Goal: Task Accomplishment & Management: Complete application form

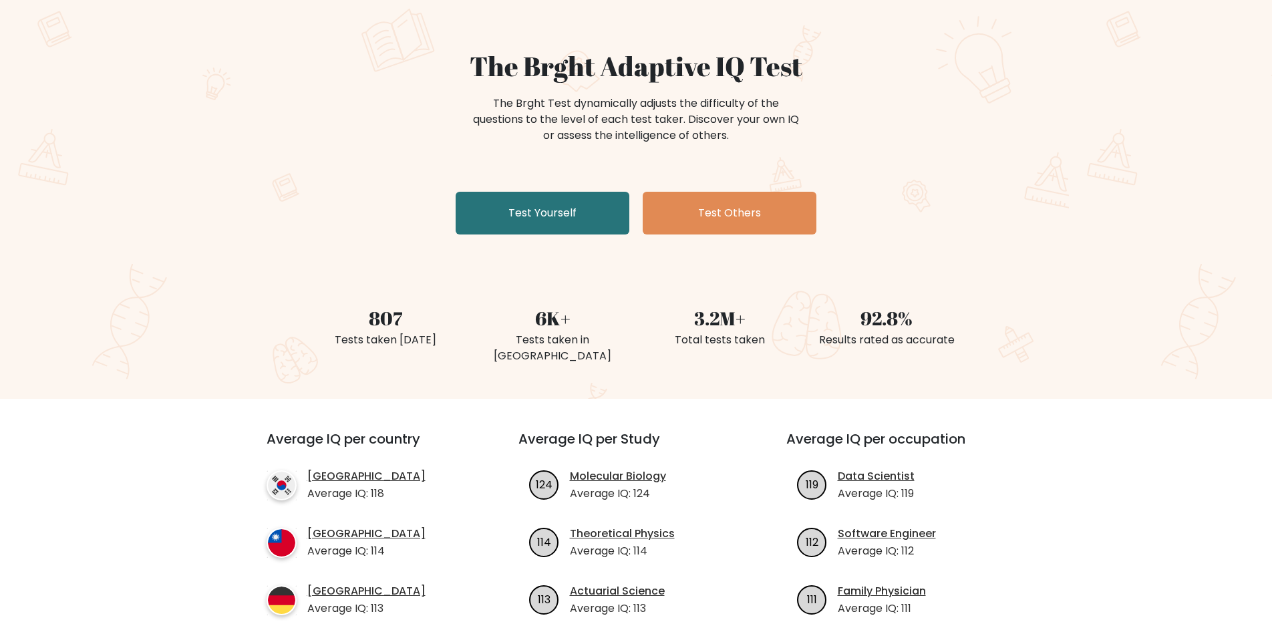
scroll to position [200, 0]
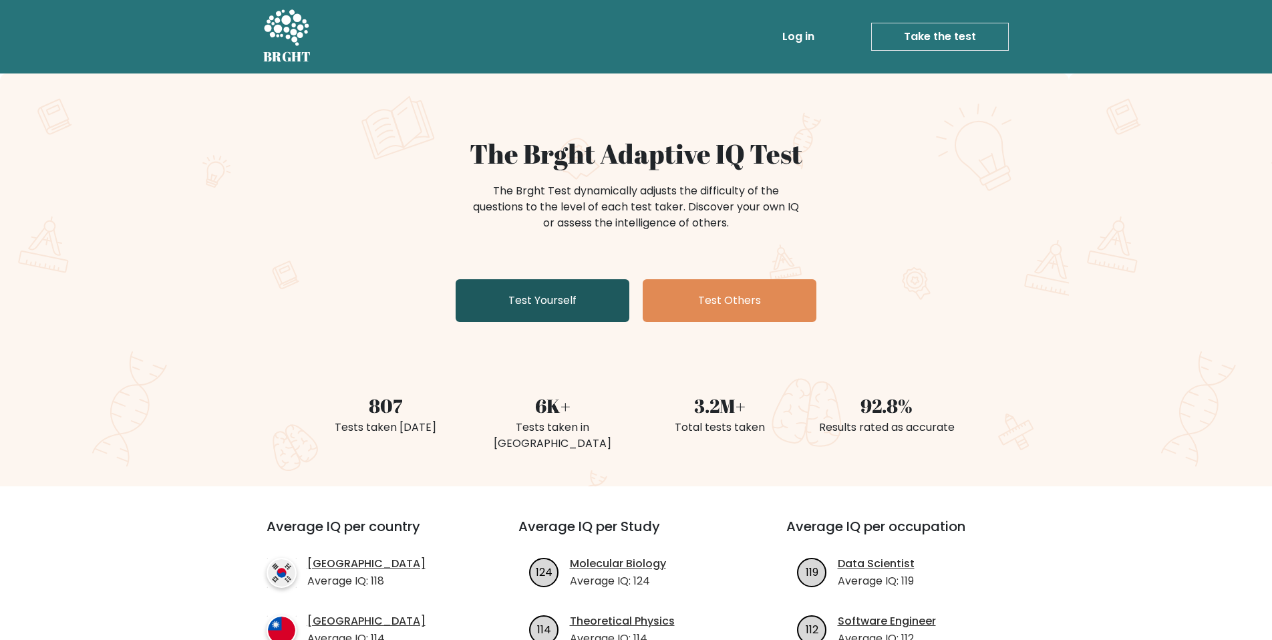
click at [565, 312] on link "Test Yourself" at bounding box center [543, 300] width 174 height 43
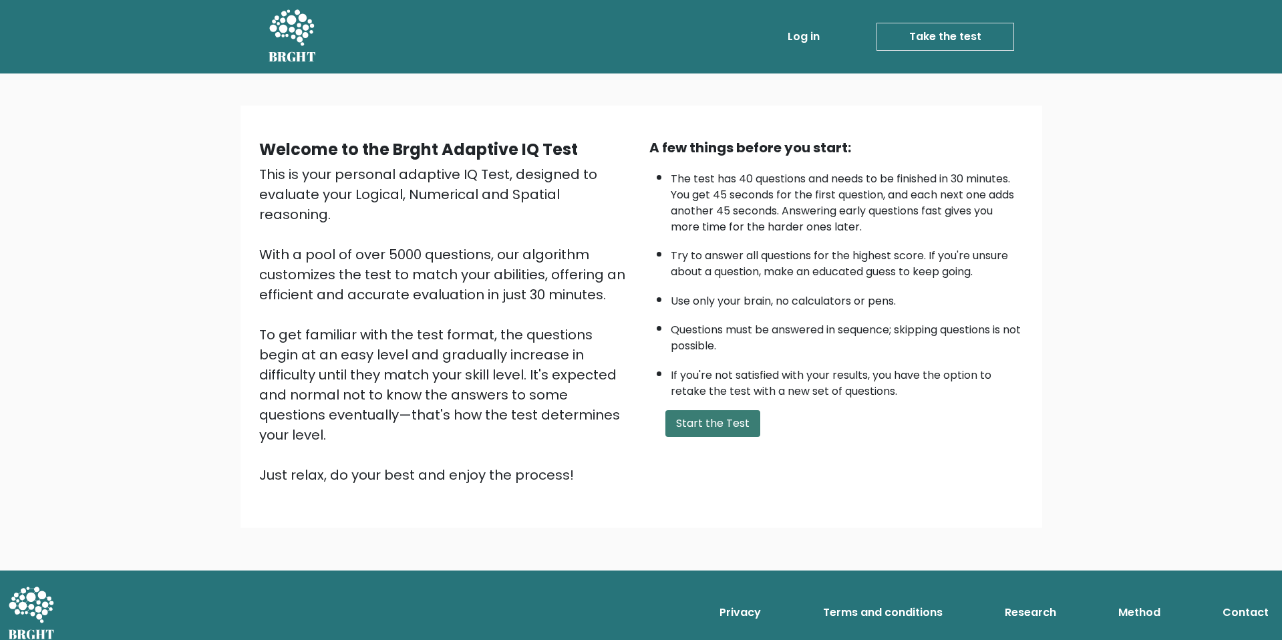
click at [701, 430] on button "Start the Test" at bounding box center [712, 423] width 95 height 27
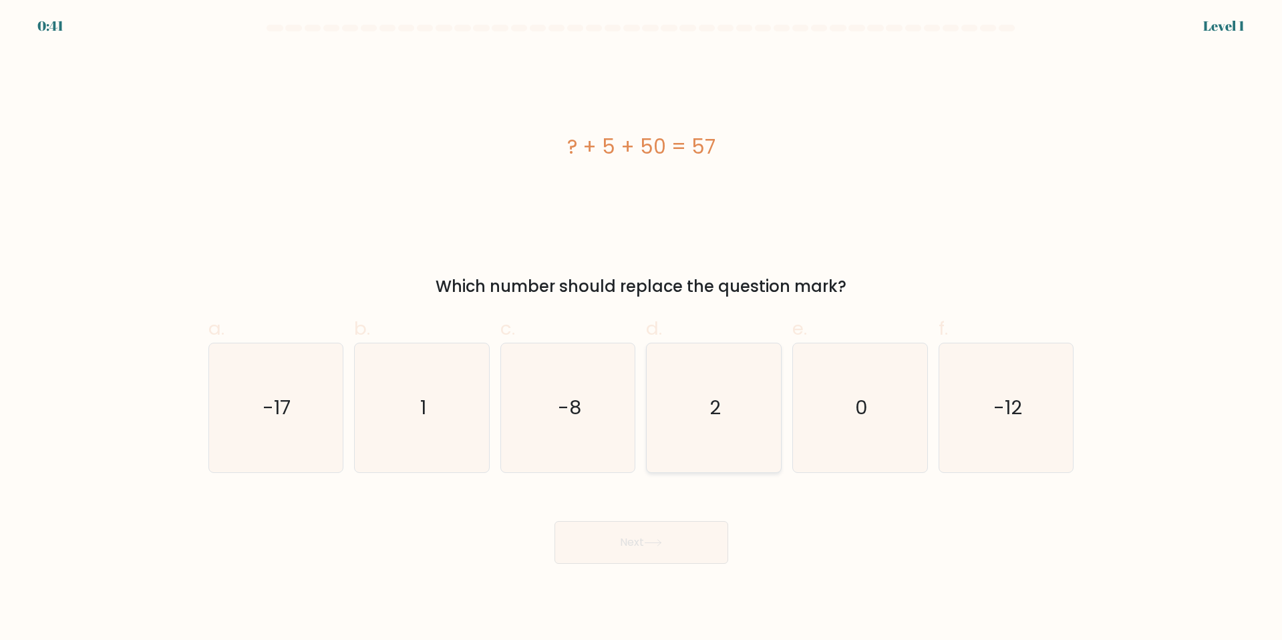
click at [702, 397] on icon "2" at bounding box center [713, 407] width 129 height 129
click at [642, 329] on input "d. 2" at bounding box center [641, 324] width 1 height 9
radio input "true"
click at [667, 554] on button "Next" at bounding box center [641, 542] width 174 height 43
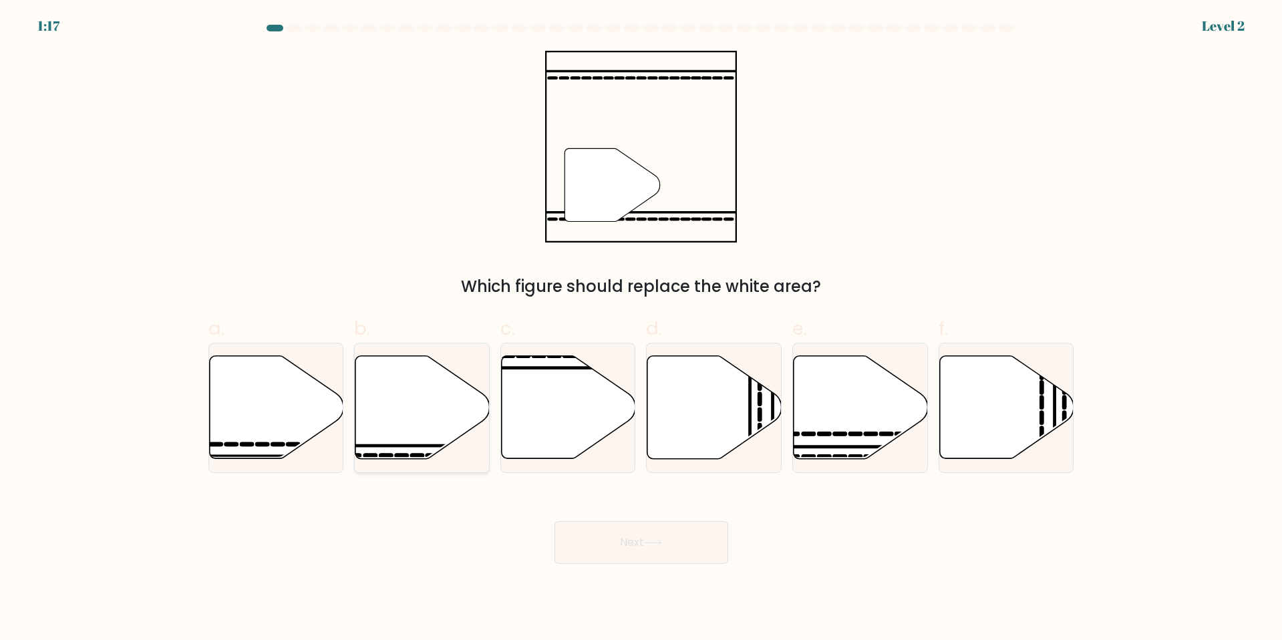
click at [416, 438] on icon at bounding box center [422, 407] width 134 height 103
click at [641, 329] on input "b." at bounding box center [641, 324] width 1 height 9
radio input "true"
click at [651, 536] on button "Next" at bounding box center [641, 542] width 174 height 43
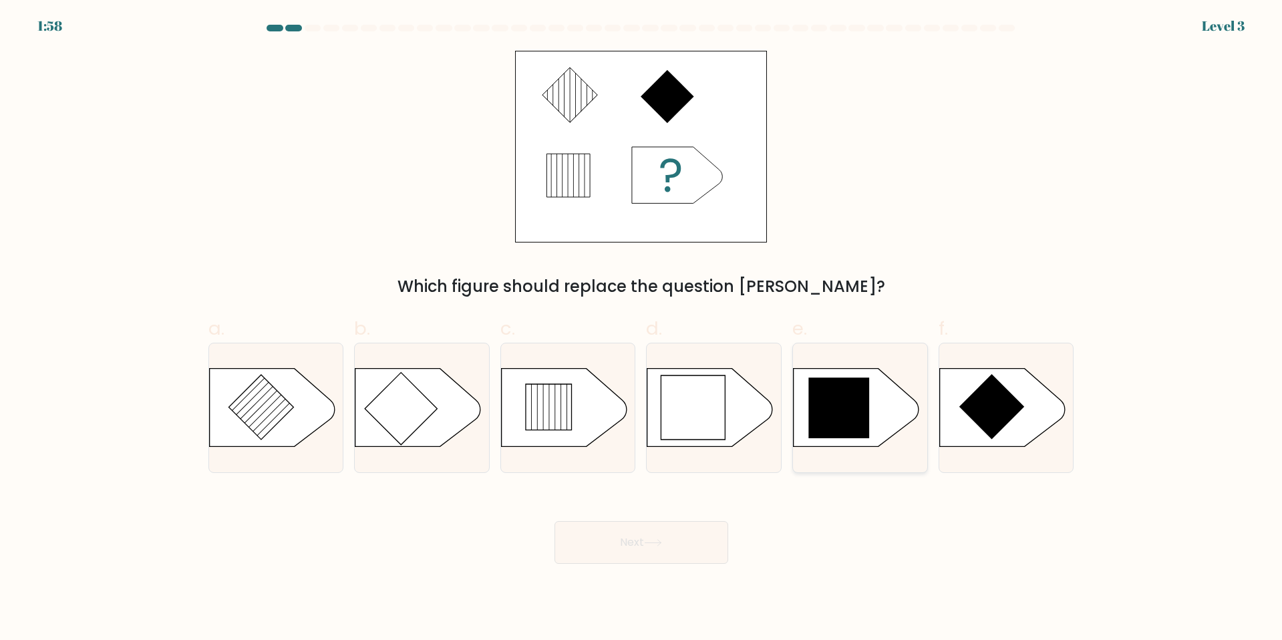
click at [835, 429] on icon at bounding box center [839, 407] width 61 height 61
click at [642, 329] on input "e." at bounding box center [641, 324] width 1 height 9
radio input "true"
click at [675, 543] on button "Next" at bounding box center [641, 542] width 174 height 43
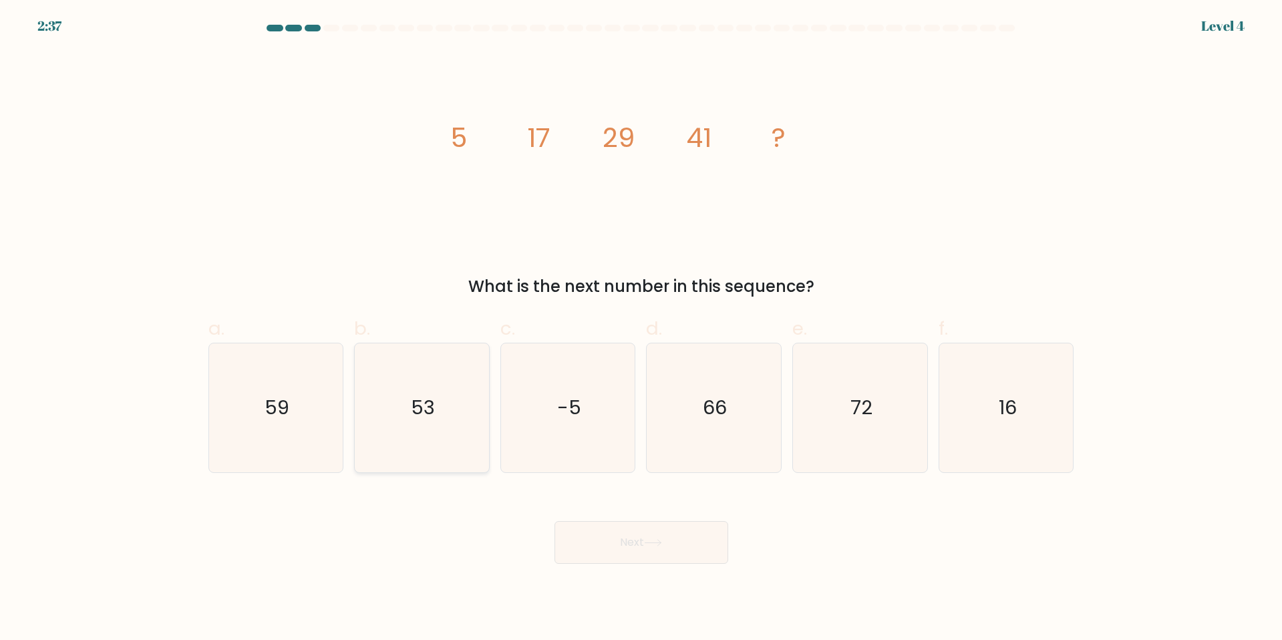
click at [399, 429] on icon "53" at bounding box center [421, 407] width 129 height 129
click at [641, 329] on input "b. 53" at bounding box center [641, 324] width 1 height 9
radio input "true"
click at [629, 538] on button "Next" at bounding box center [641, 542] width 174 height 43
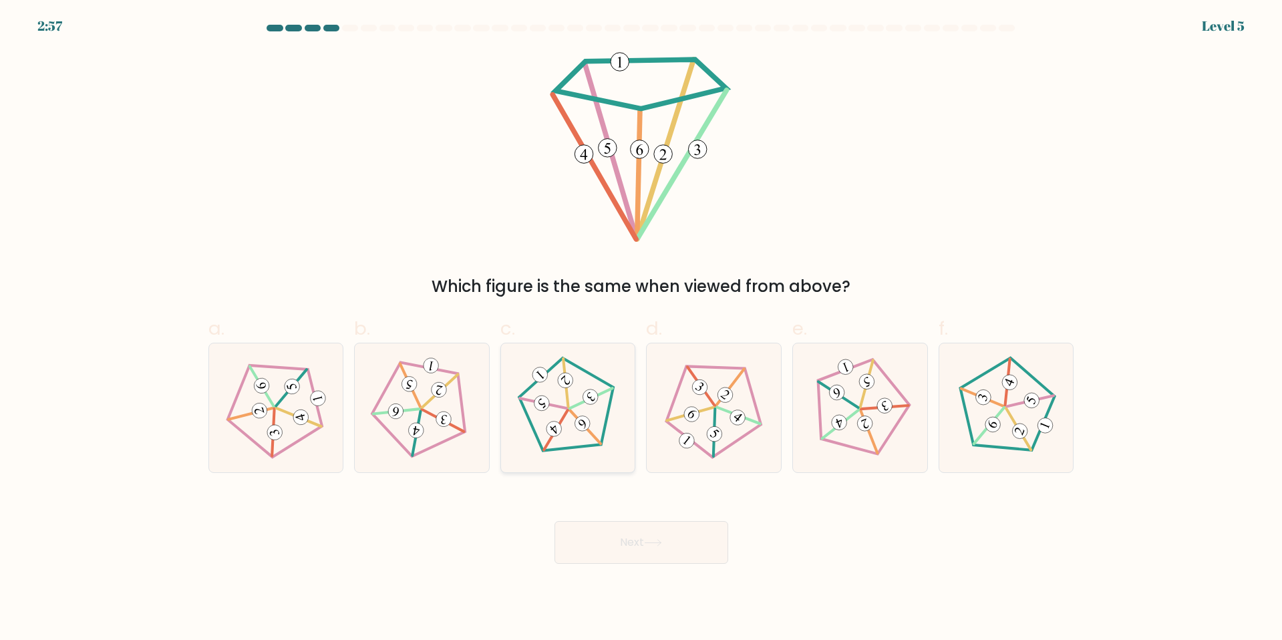
click at [538, 382] on 162 at bounding box center [539, 374] width 21 height 21
click at [641, 329] on input "c." at bounding box center [641, 324] width 1 height 9
radio input "true"
click at [616, 543] on button "Next" at bounding box center [641, 542] width 174 height 43
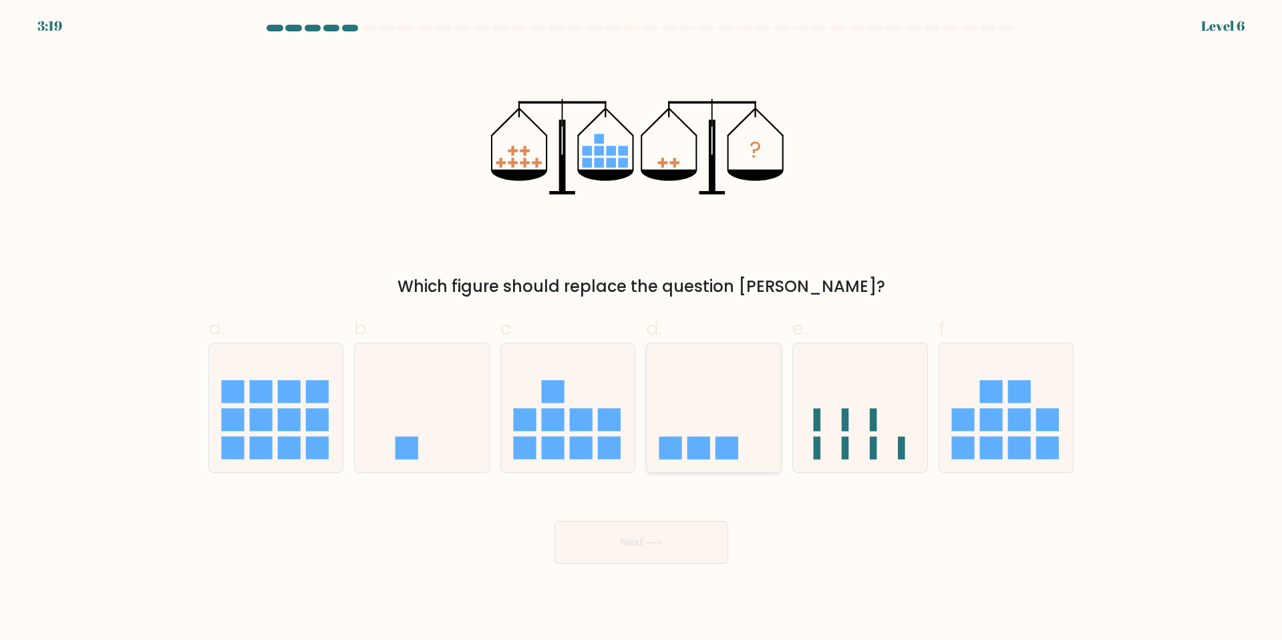
click at [693, 451] on rect at bounding box center [698, 448] width 23 height 23
click at [642, 329] on input "d." at bounding box center [641, 324] width 1 height 9
radio input "true"
drag, startPoint x: 642, startPoint y: 548, endPoint x: 449, endPoint y: 454, distance: 215.1
click at [450, 456] on form at bounding box center [641, 294] width 1282 height 539
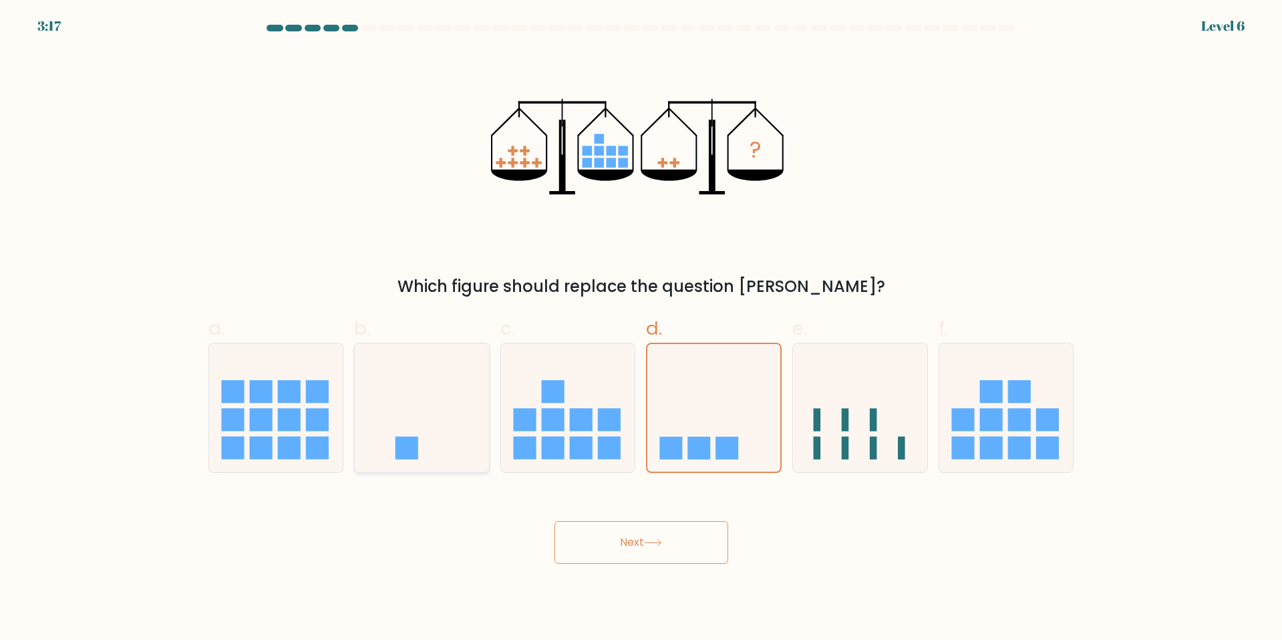
drag, startPoint x: 449, startPoint y: 454, endPoint x: 468, endPoint y: 449, distance: 19.3
click at [449, 452] on icon at bounding box center [422, 407] width 134 height 111
click at [641, 329] on input "b." at bounding box center [641, 324] width 1 height 9
radio input "true"
click at [668, 423] on icon at bounding box center [714, 407] width 134 height 111
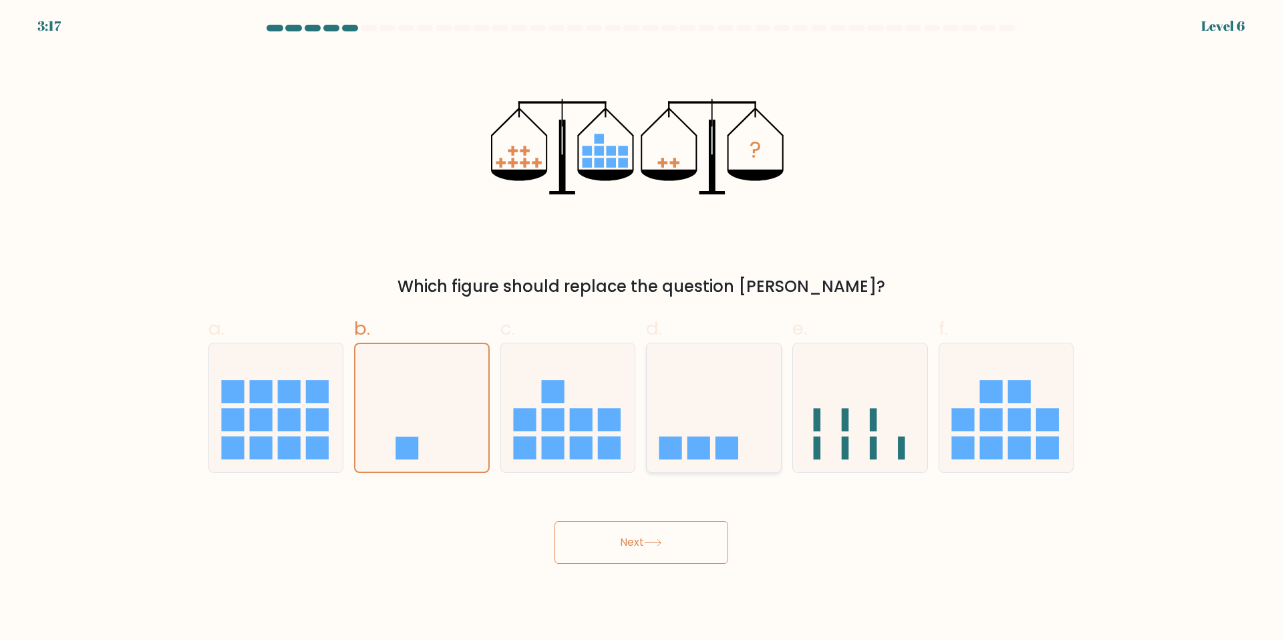
click at [642, 329] on input "d." at bounding box center [641, 324] width 1 height 9
radio input "true"
click at [626, 534] on button "Next" at bounding box center [641, 542] width 174 height 43
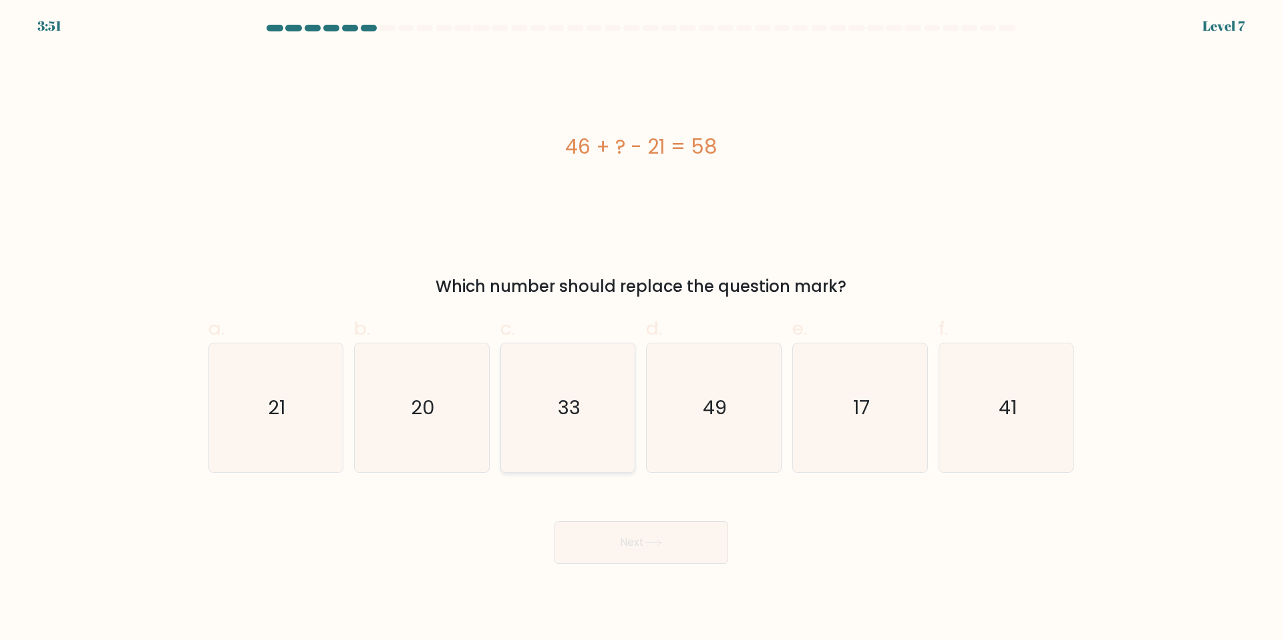
click at [606, 401] on icon "33" at bounding box center [568, 407] width 129 height 129
click at [641, 329] on input "c. 33" at bounding box center [641, 324] width 1 height 9
radio input "true"
click at [645, 540] on button "Next" at bounding box center [641, 542] width 174 height 43
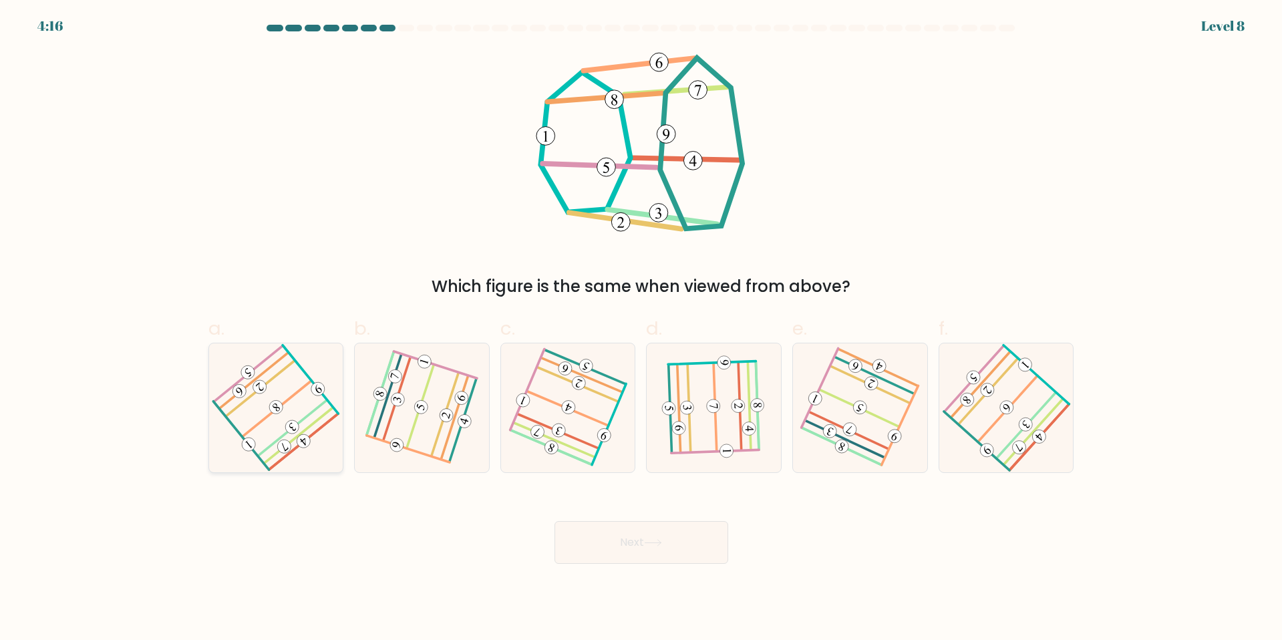
click at [279, 435] on icon at bounding box center [275, 407] width 103 height 103
click at [641, 329] on input "a." at bounding box center [641, 324] width 1 height 9
radio input "true"
click at [628, 545] on button "Next" at bounding box center [641, 542] width 174 height 43
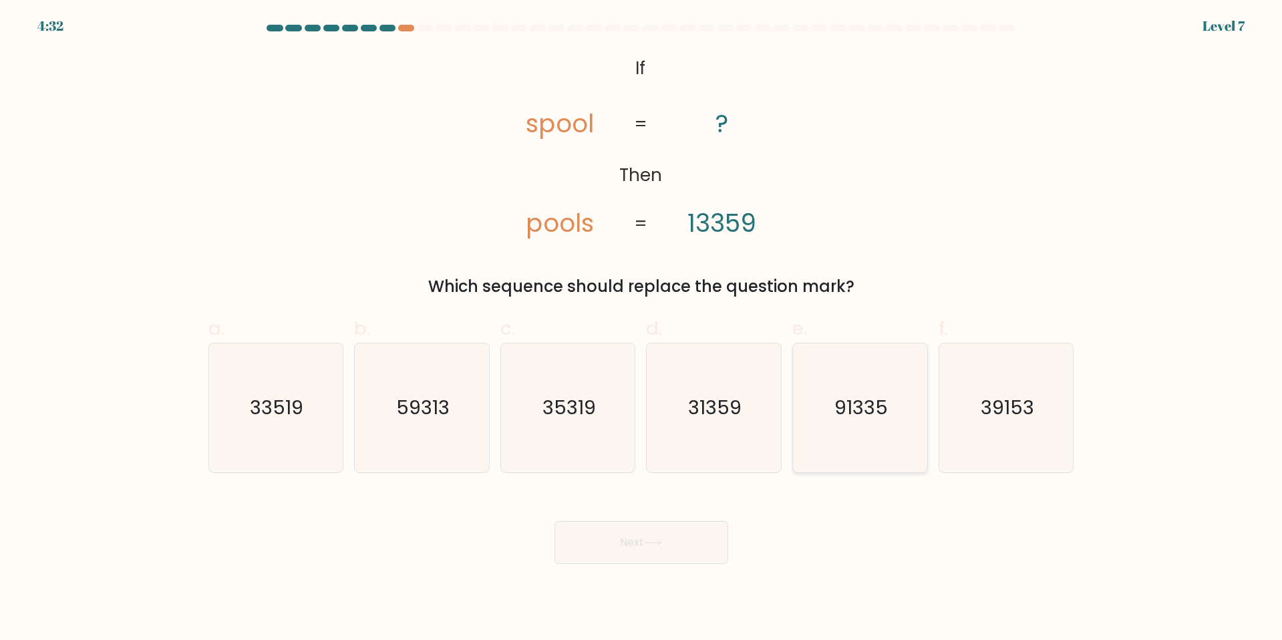
click at [856, 414] on text "91335" at bounding box center [860, 407] width 53 height 27
click at [642, 329] on input "e. 91335" at bounding box center [641, 324] width 1 height 9
radio input "true"
click at [652, 551] on button "Next" at bounding box center [641, 542] width 174 height 43
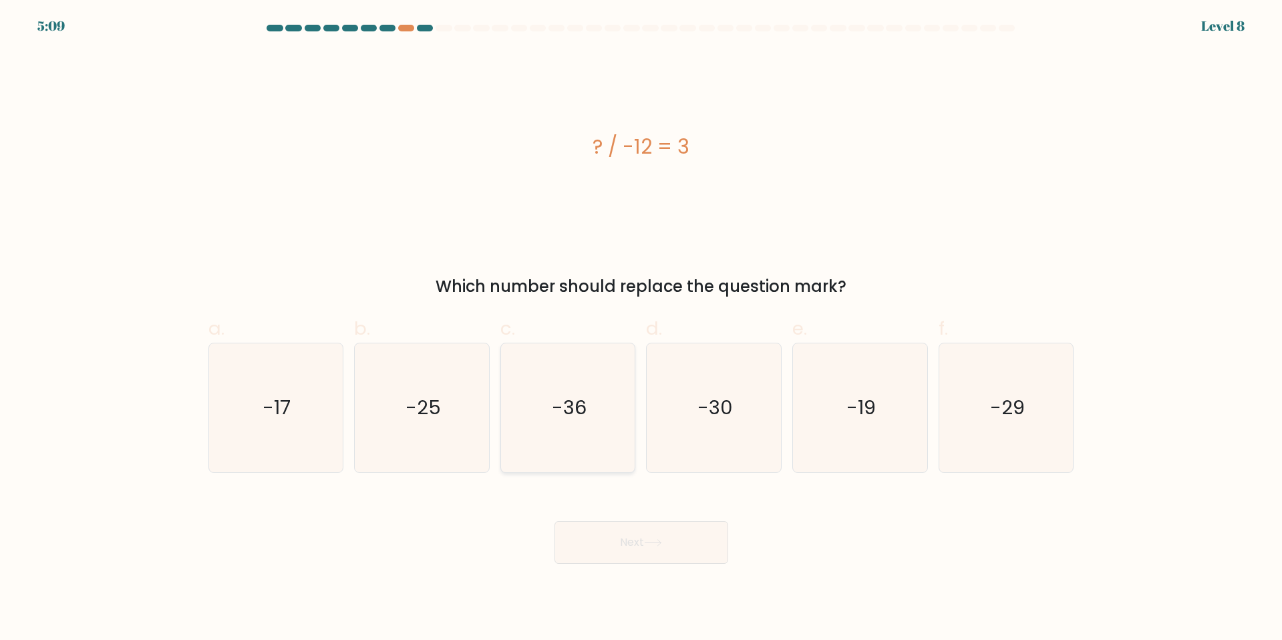
click at [608, 442] on icon "-36" at bounding box center [568, 407] width 129 height 129
click at [641, 329] on input "c. -36" at bounding box center [641, 324] width 1 height 9
radio input "true"
click at [647, 570] on body "5:09 Level 8 a." at bounding box center [641, 320] width 1282 height 640
click at [612, 546] on button "Next" at bounding box center [641, 542] width 174 height 43
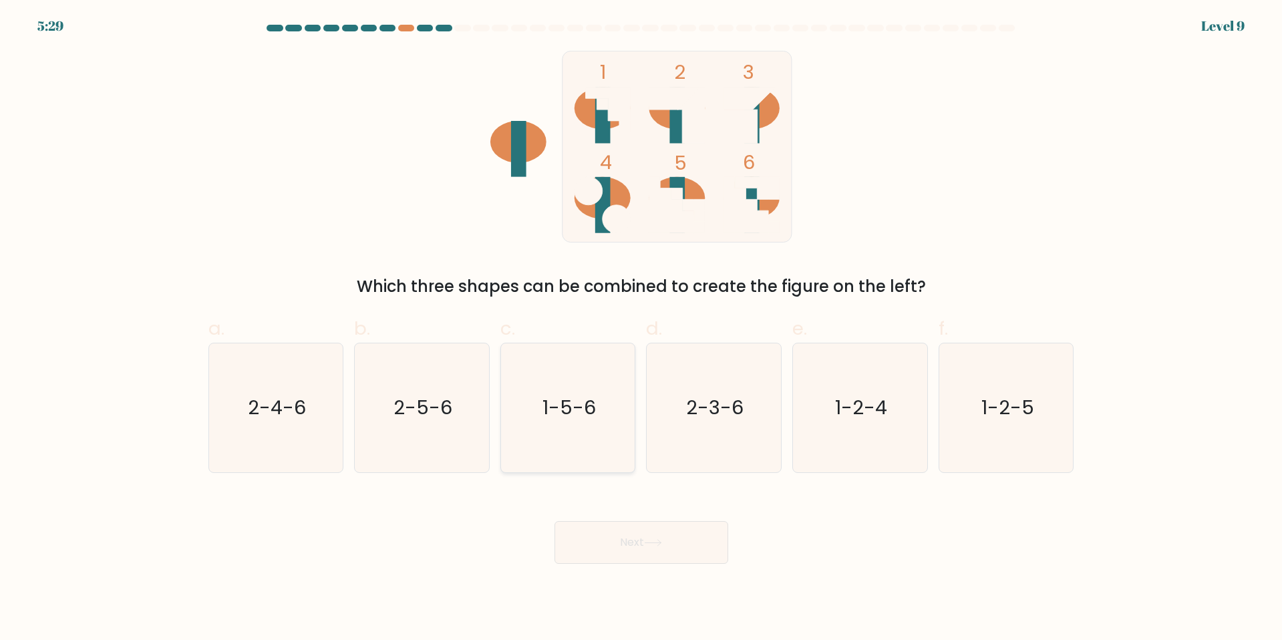
click at [543, 403] on text "1-5-6" at bounding box center [568, 407] width 53 height 27
click at [641, 329] on input "c. 1-5-6" at bounding box center [641, 324] width 1 height 9
radio input "true"
click at [624, 538] on button "Next" at bounding box center [641, 542] width 174 height 43
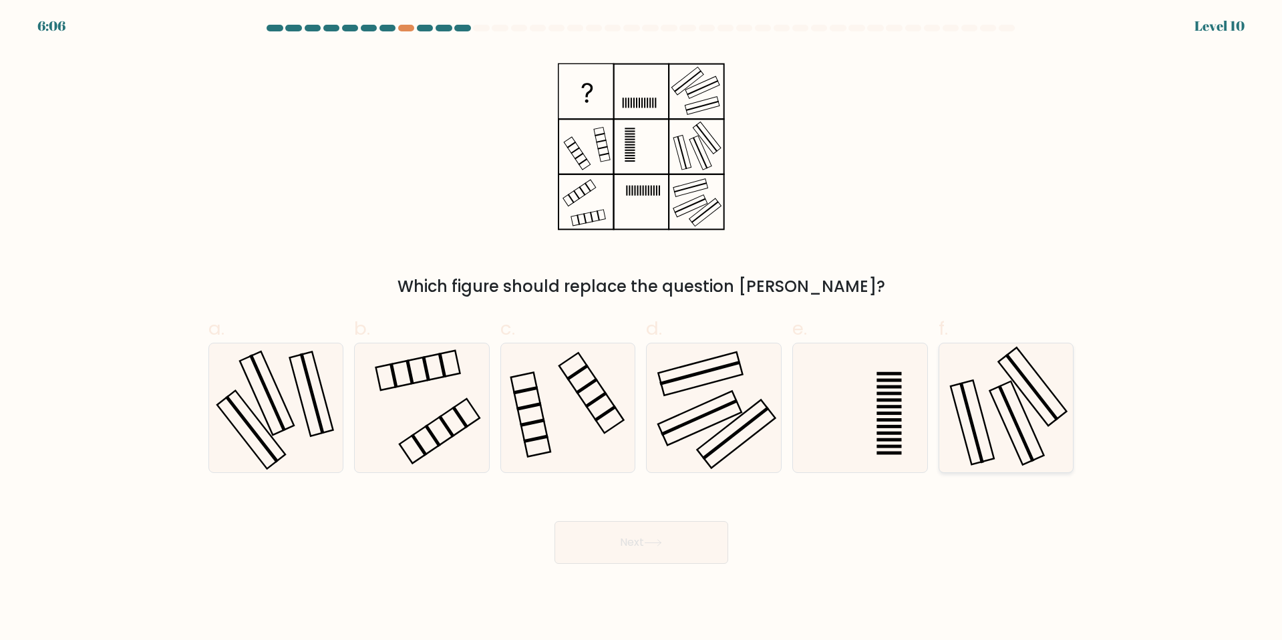
click at [985, 405] on icon at bounding box center [1006, 407] width 129 height 129
click at [642, 329] on input "f." at bounding box center [641, 324] width 1 height 9
radio input "true"
click at [674, 538] on button "Next" at bounding box center [641, 542] width 174 height 43
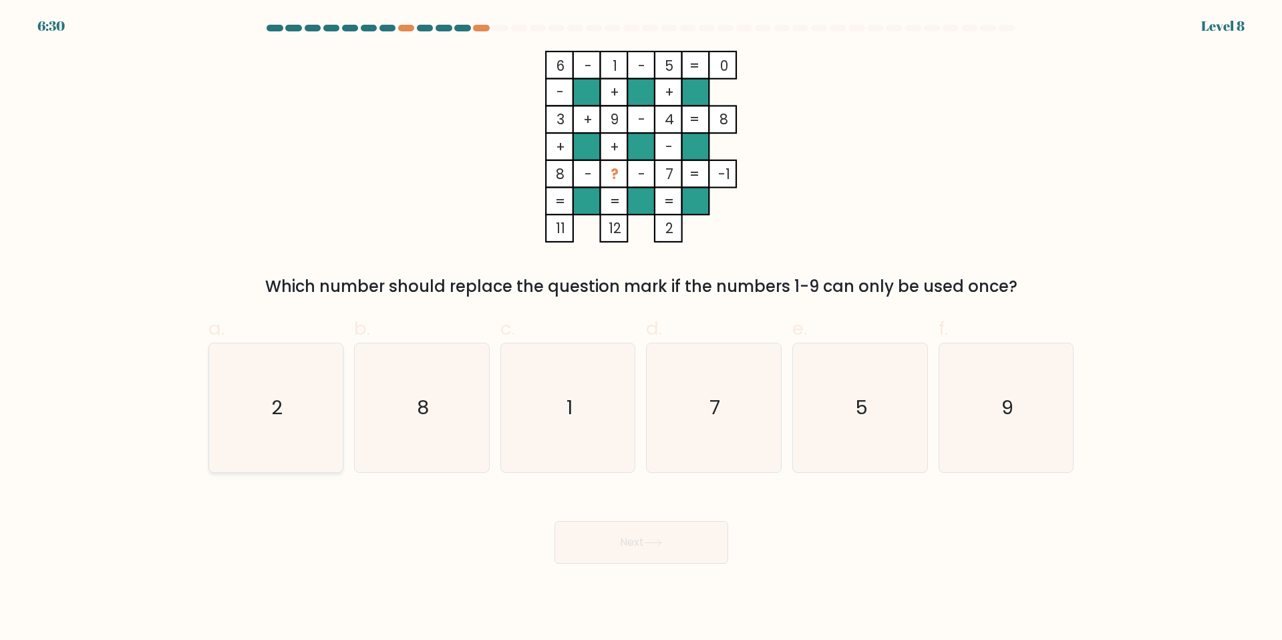
click at [325, 410] on icon "2" at bounding box center [275, 407] width 129 height 129
click at [641, 329] on input "a. 2" at bounding box center [641, 324] width 1 height 9
radio input "true"
click at [629, 539] on button "Next" at bounding box center [641, 542] width 174 height 43
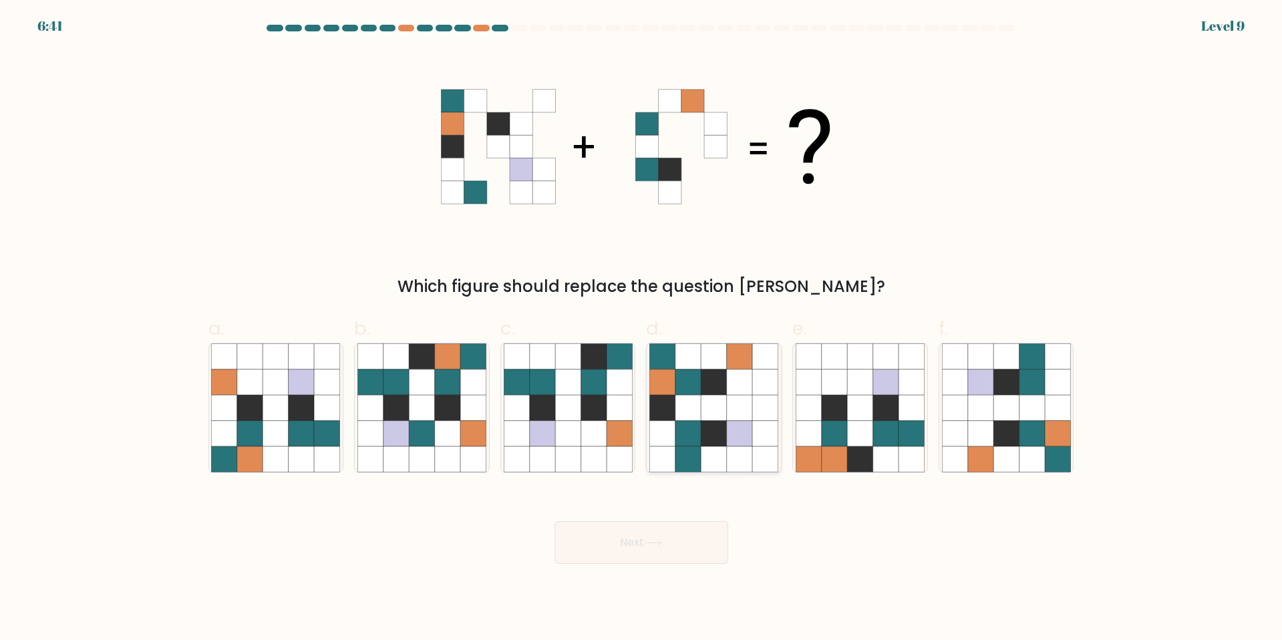
click at [750, 403] on icon at bounding box center [739, 407] width 25 height 25
click at [642, 329] on input "d." at bounding box center [641, 324] width 1 height 9
radio input "true"
click at [695, 531] on button "Next" at bounding box center [641, 542] width 174 height 43
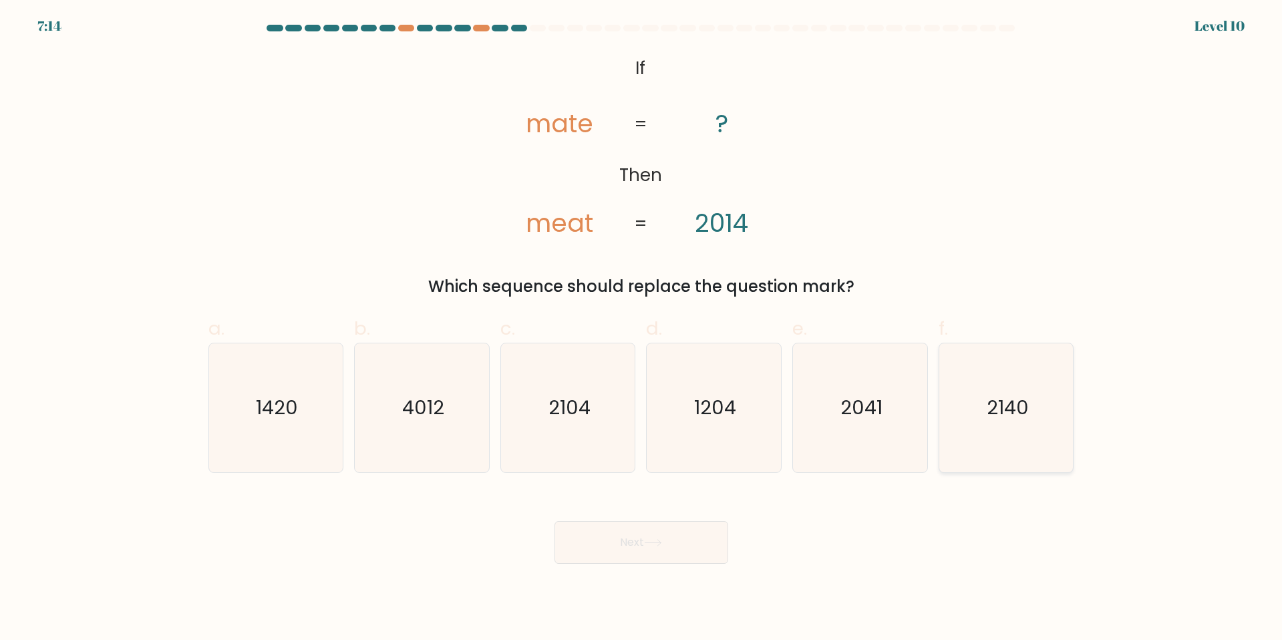
click at [999, 409] on text "2140" at bounding box center [1008, 407] width 42 height 27
click at [642, 329] on input "f. 2140" at bounding box center [641, 324] width 1 height 9
radio input "true"
click at [584, 526] on button "Next" at bounding box center [641, 542] width 174 height 43
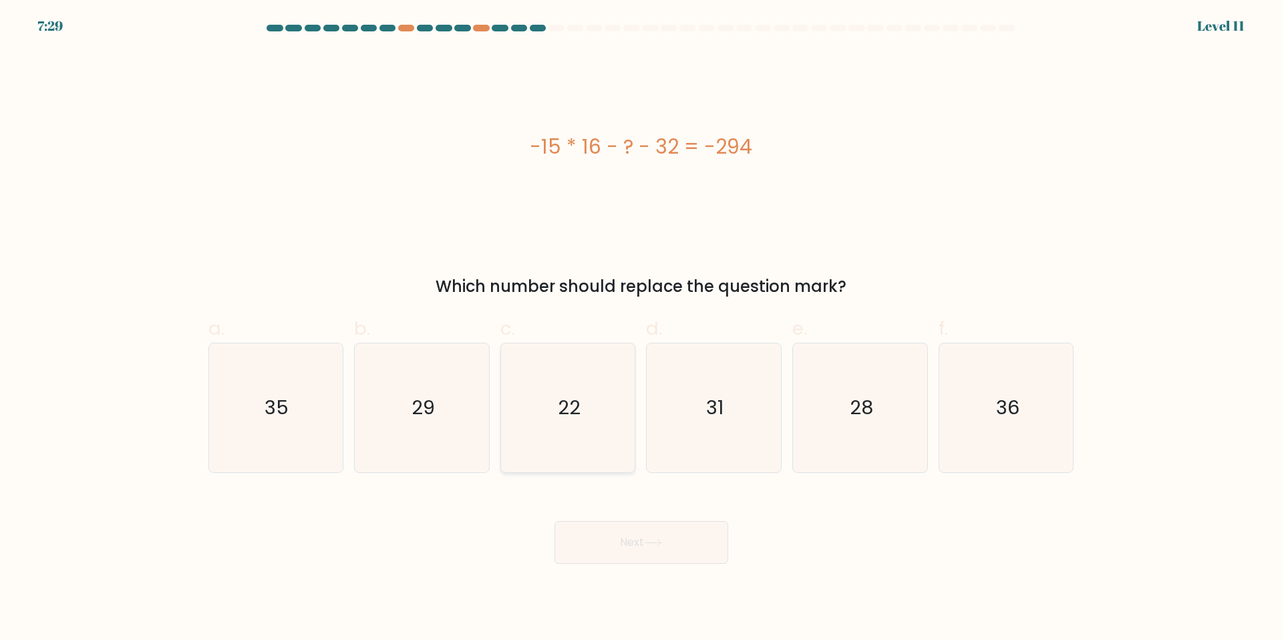
drag, startPoint x: 599, startPoint y: 369, endPoint x: 593, endPoint y: 377, distance: 10.6
click at [598, 369] on icon "22" at bounding box center [568, 407] width 129 height 129
click at [641, 329] on input "c. 22" at bounding box center [641, 324] width 1 height 9
radio input "true"
click at [623, 513] on div "Next" at bounding box center [641, 526] width 882 height 75
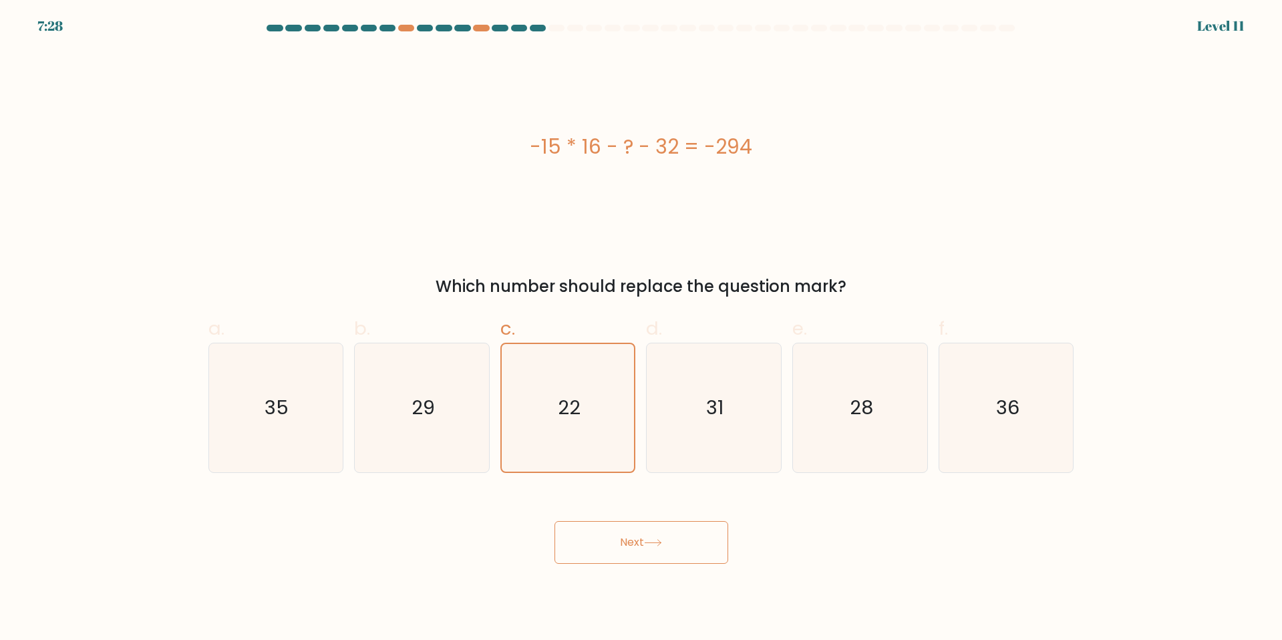
click at [626, 536] on button "Next" at bounding box center [641, 542] width 174 height 43
click at [626, 543] on button "Next" at bounding box center [641, 542] width 174 height 43
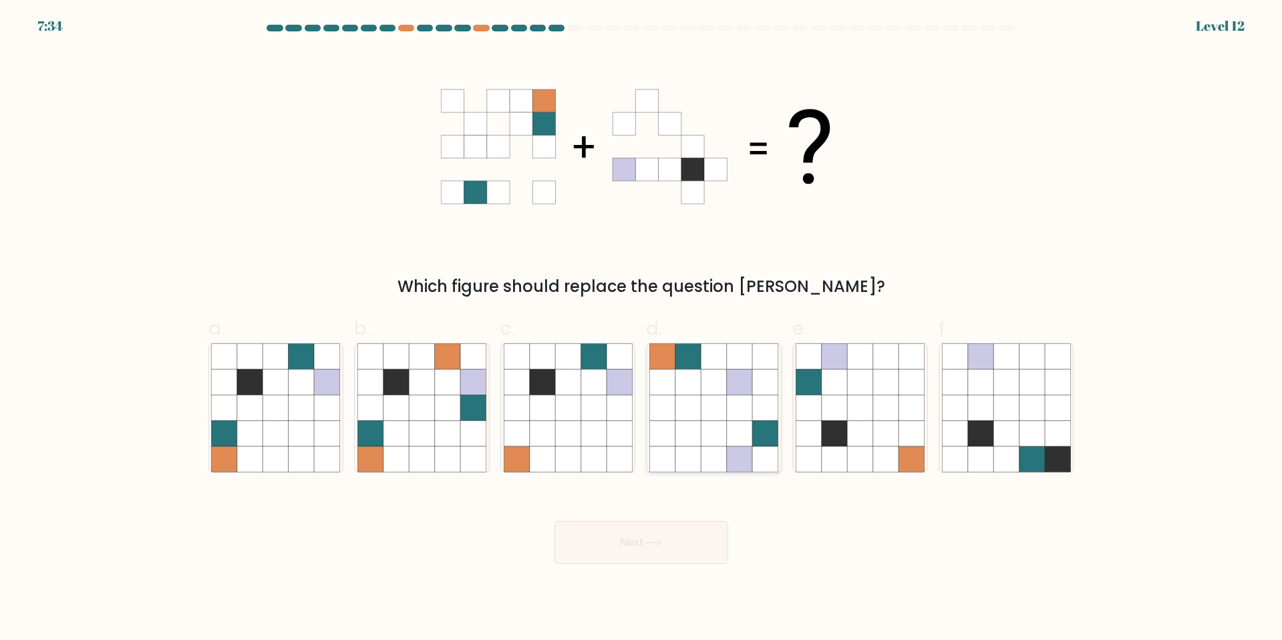
click at [749, 456] on icon at bounding box center [739, 458] width 25 height 25
click at [642, 329] on input "d." at bounding box center [641, 324] width 1 height 9
radio input "true"
click at [293, 458] on icon at bounding box center [301, 458] width 25 height 25
click at [641, 329] on input "a." at bounding box center [641, 324] width 1 height 9
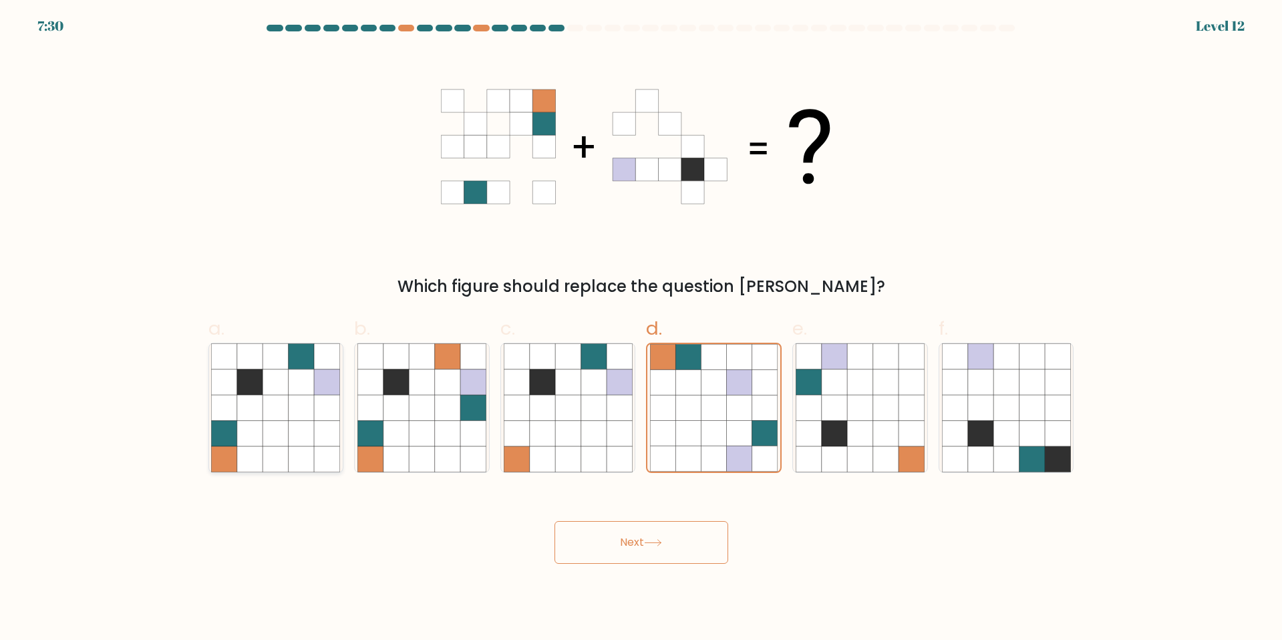
radio input "true"
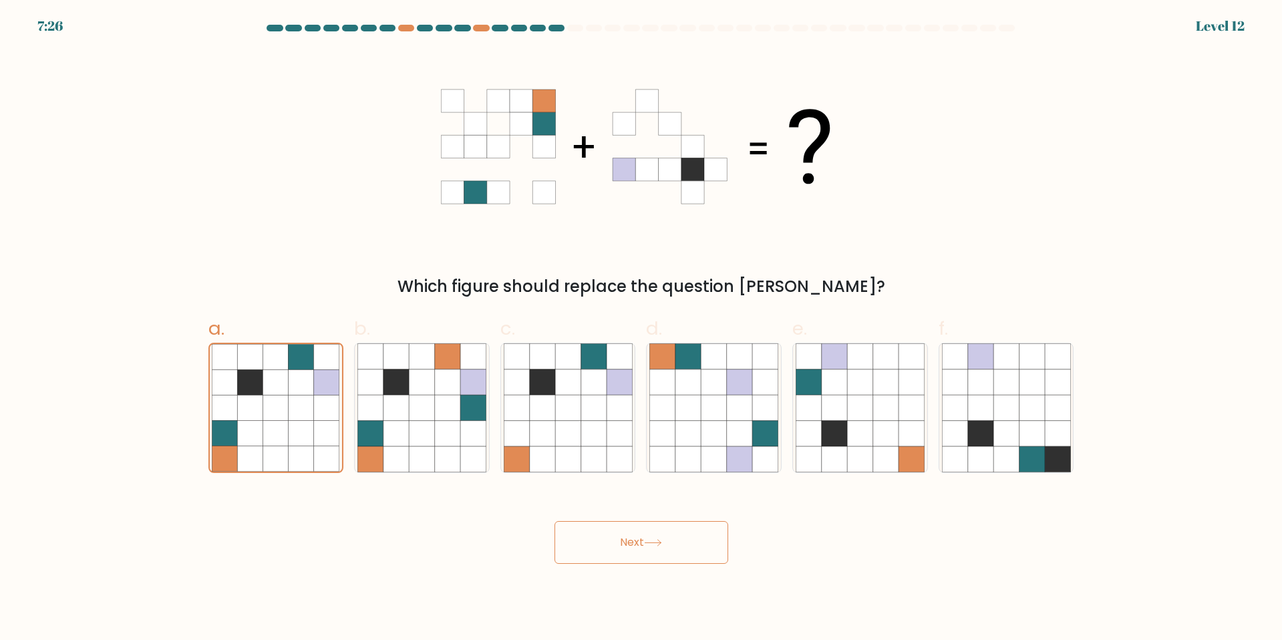
click at [617, 548] on button "Next" at bounding box center [641, 542] width 174 height 43
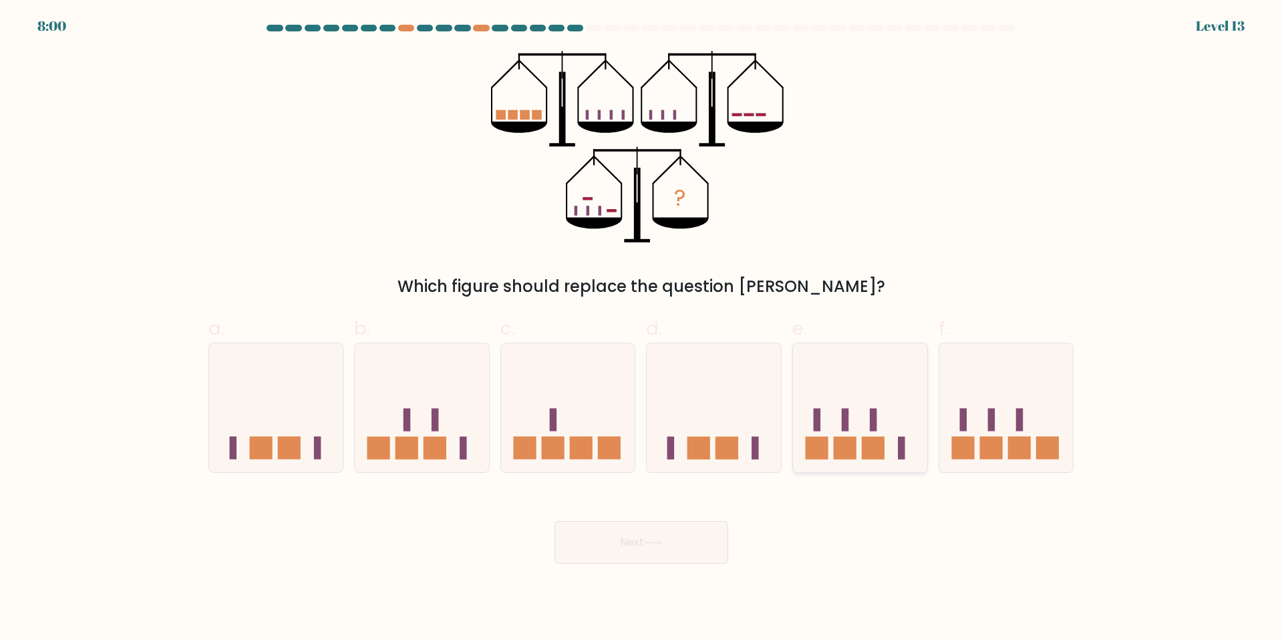
click at [878, 377] on icon at bounding box center [860, 407] width 134 height 111
click at [642, 329] on input "e." at bounding box center [641, 324] width 1 height 9
radio input "true"
click at [664, 532] on button "Next" at bounding box center [641, 542] width 174 height 43
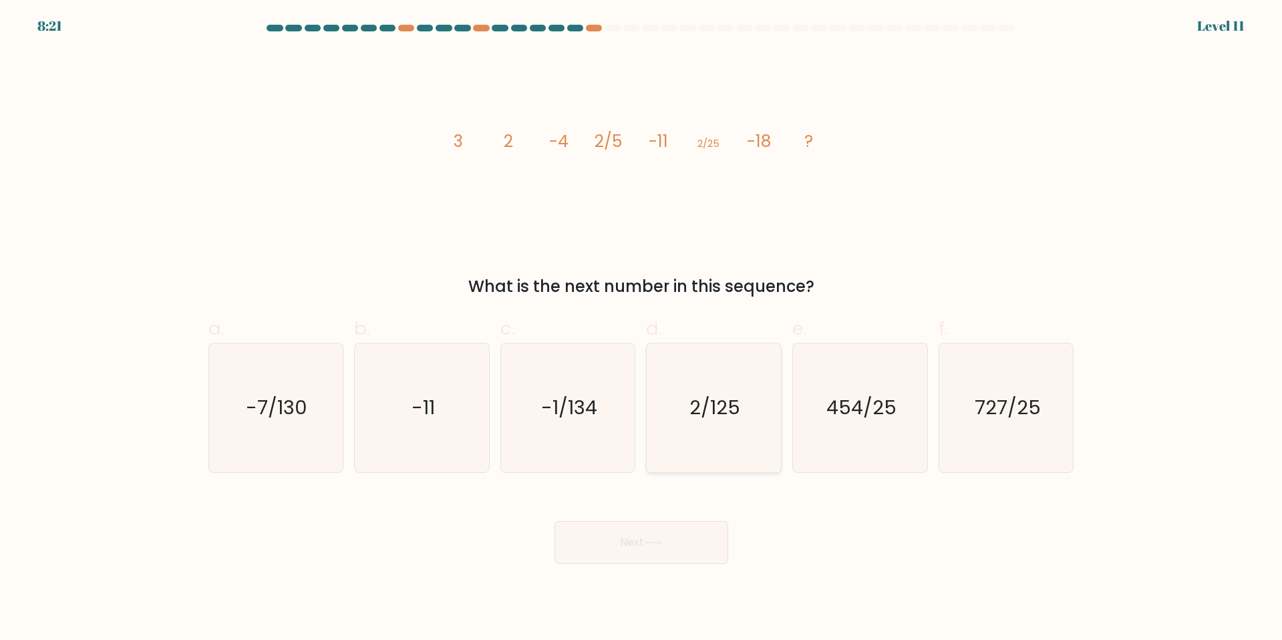
click at [749, 413] on icon "2/125" at bounding box center [713, 407] width 129 height 129
click at [642, 329] on input "d. 2/125" at bounding box center [641, 324] width 1 height 9
radio input "true"
click at [704, 536] on button "Next" at bounding box center [641, 542] width 174 height 43
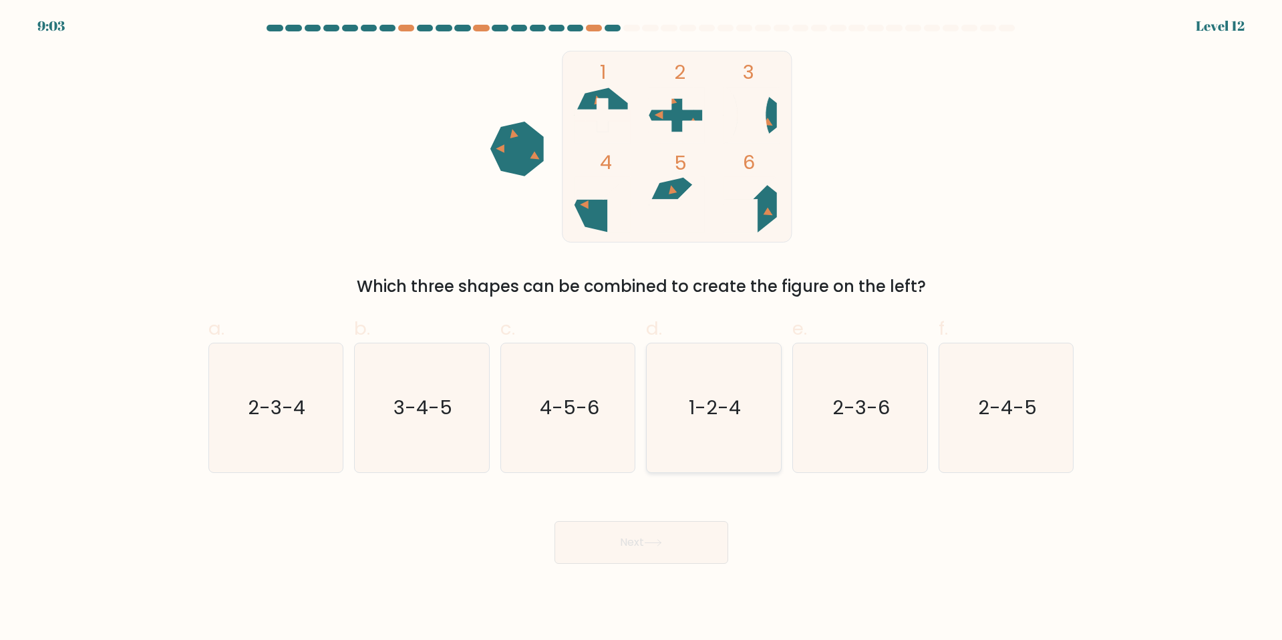
click at [681, 439] on icon "1-2-4" at bounding box center [713, 407] width 129 height 129
click at [642, 329] on input "d. 1-2-4" at bounding box center [641, 324] width 1 height 9
radio input "true"
drag, startPoint x: 689, startPoint y: 514, endPoint x: 689, endPoint y: 537, distance: 22.7
click at [689, 536] on div "Next" at bounding box center [641, 526] width 882 height 75
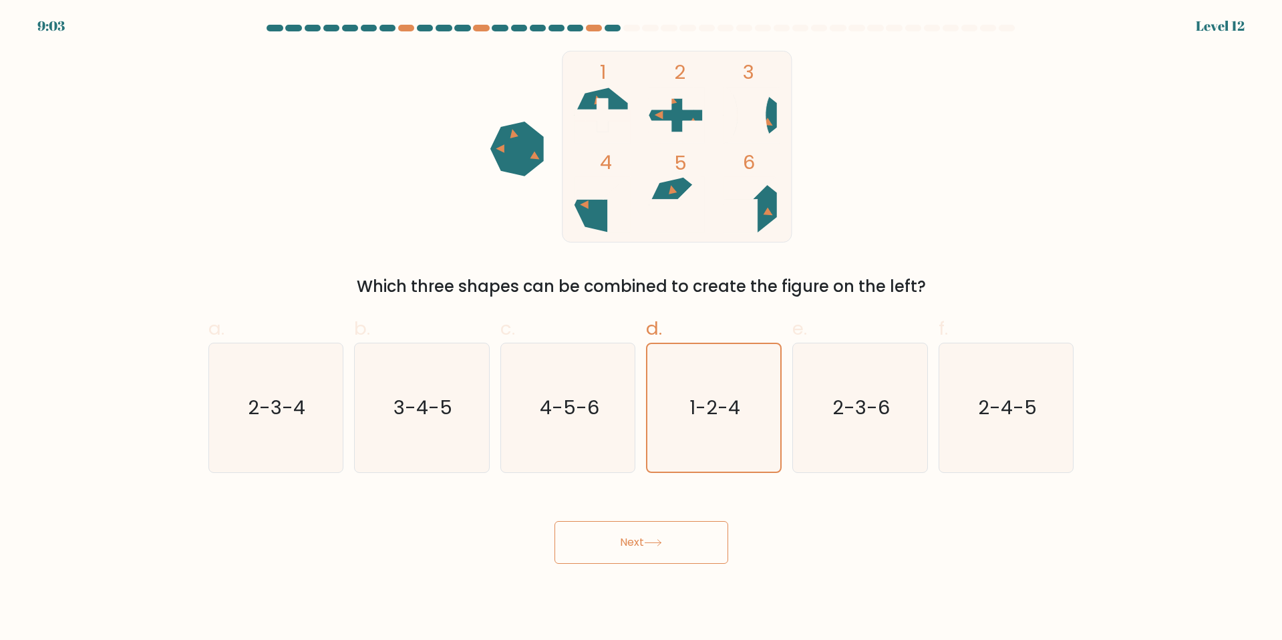
click at [687, 538] on button "Next" at bounding box center [641, 542] width 174 height 43
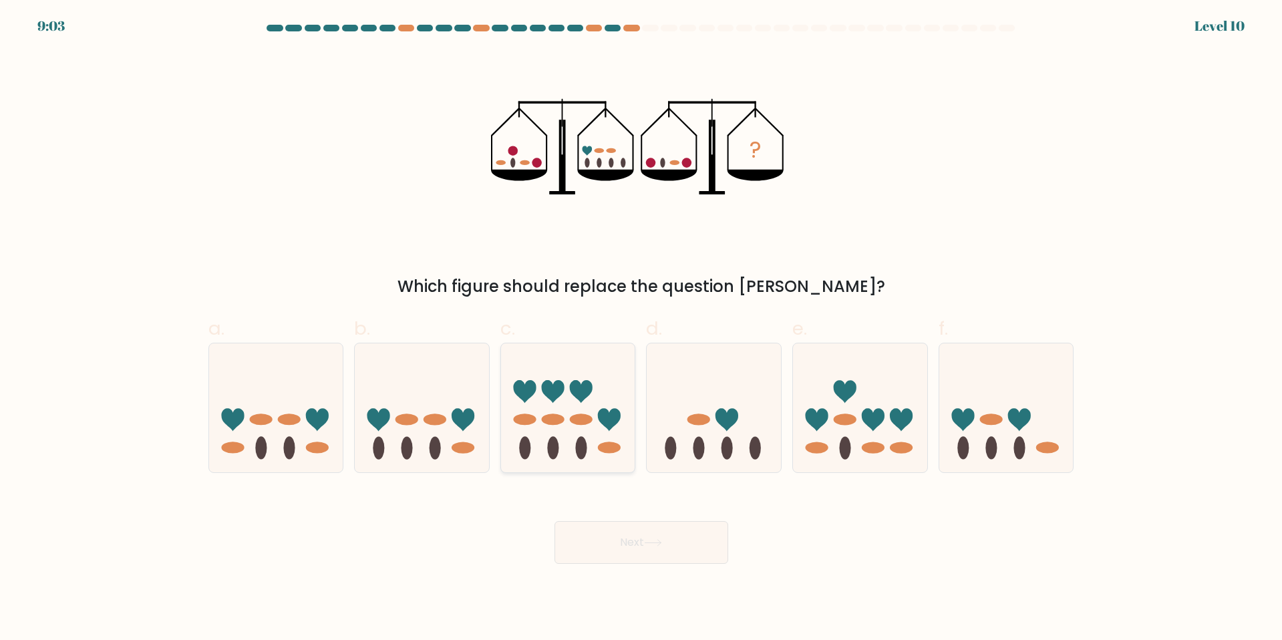
click at [563, 363] on icon at bounding box center [568, 407] width 134 height 111
click at [641, 329] on input "c." at bounding box center [641, 324] width 1 height 9
radio input "true"
click at [615, 519] on div "Next" at bounding box center [641, 526] width 882 height 75
click at [658, 539] on icon at bounding box center [653, 542] width 18 height 7
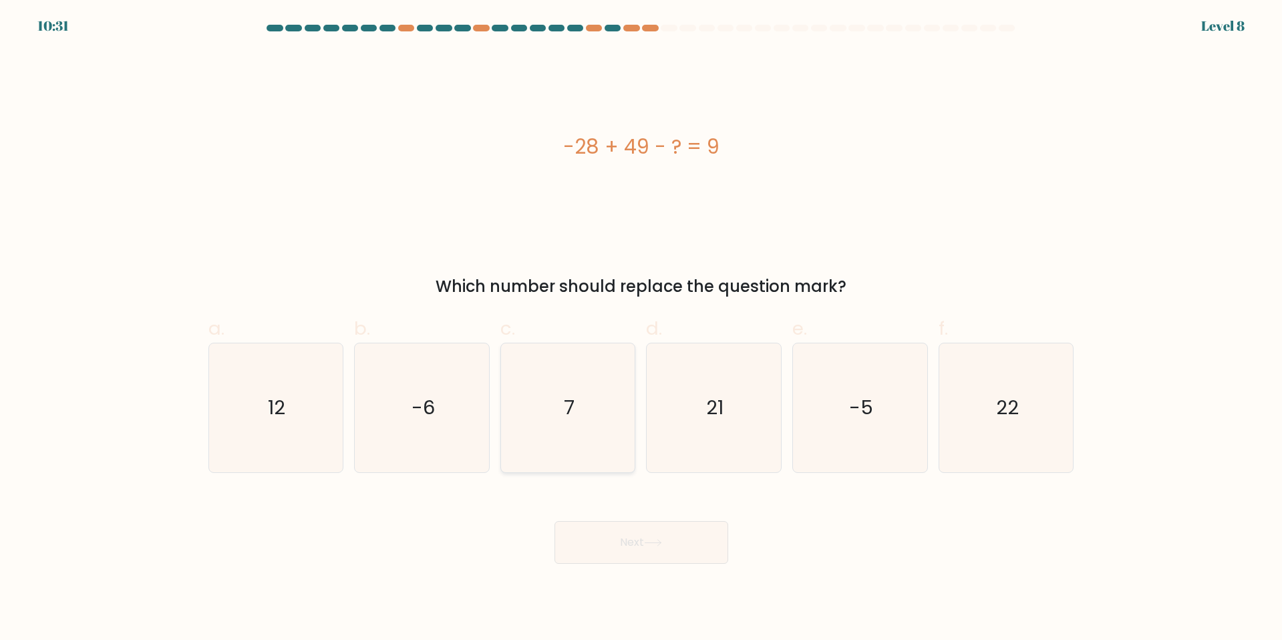
click at [625, 387] on icon "7" at bounding box center [568, 407] width 129 height 129
click at [641, 329] on input "c. 7" at bounding box center [641, 324] width 1 height 9
radio input "true"
click at [623, 552] on button "Next" at bounding box center [641, 542] width 174 height 43
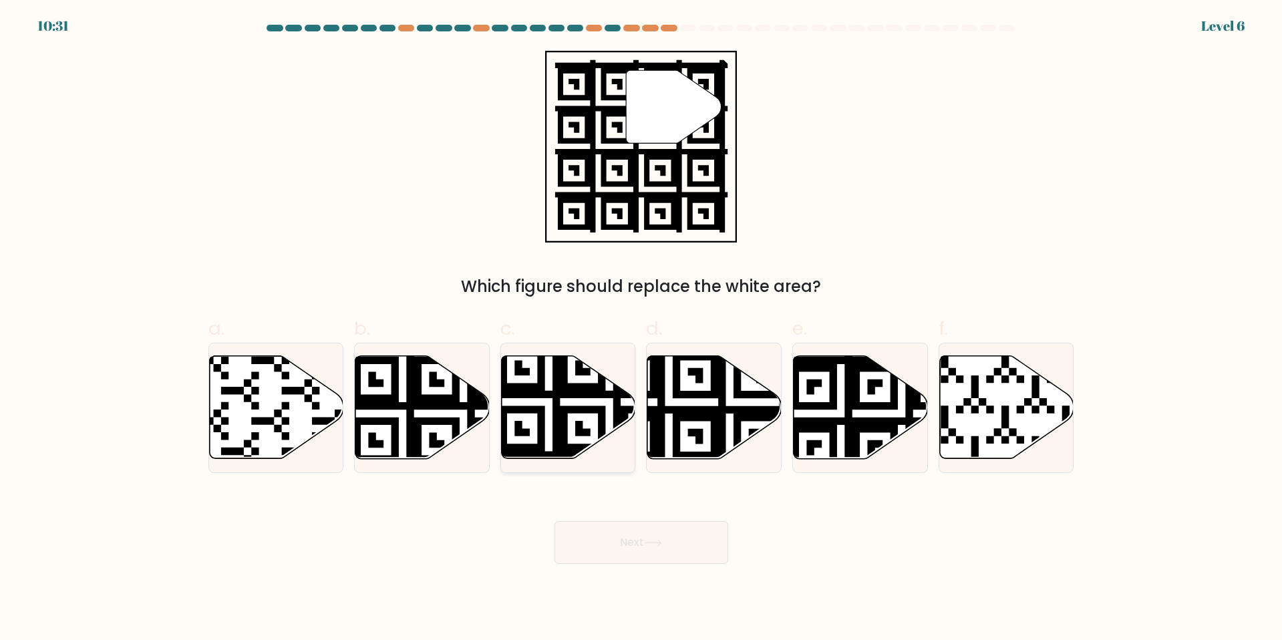
click at [637, 373] on div "c." at bounding box center [568, 394] width 146 height 158
click at [594, 405] on icon at bounding box center [569, 407] width 134 height 103
click at [641, 329] on input "c." at bounding box center [641, 324] width 1 height 9
radio input "true"
click at [695, 413] on icon at bounding box center [669, 462] width 243 height 243
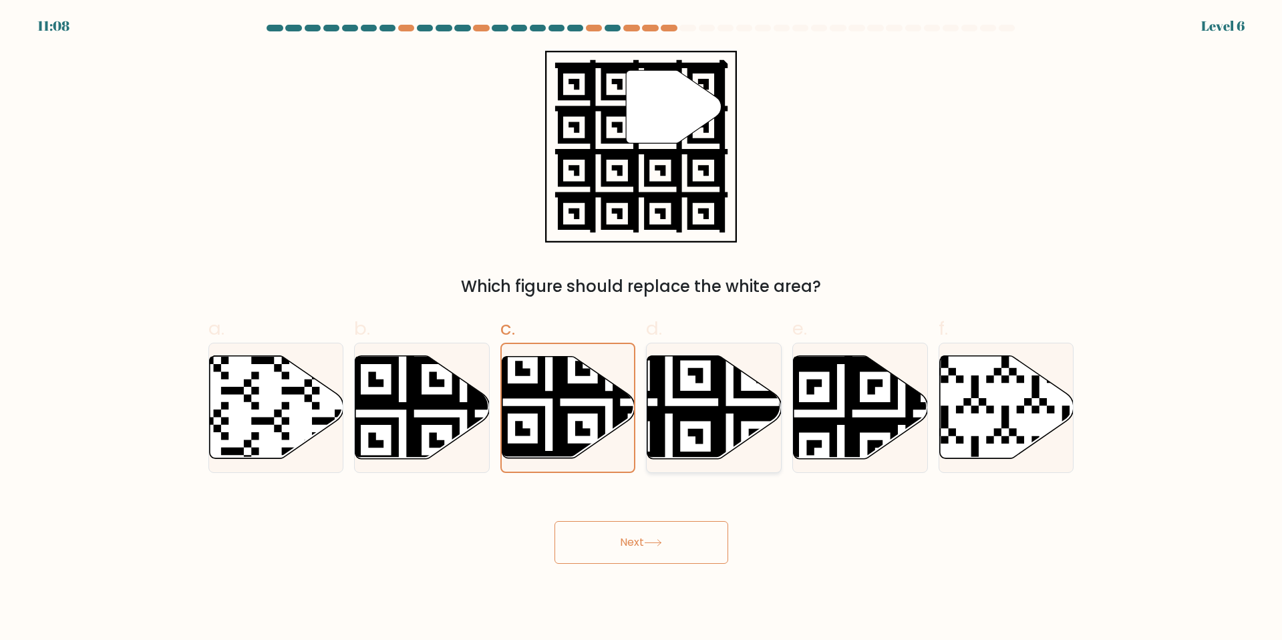
click at [642, 329] on input "d." at bounding box center [641, 324] width 1 height 9
radio input "true"
click at [660, 558] on button "Next" at bounding box center [641, 542] width 174 height 43
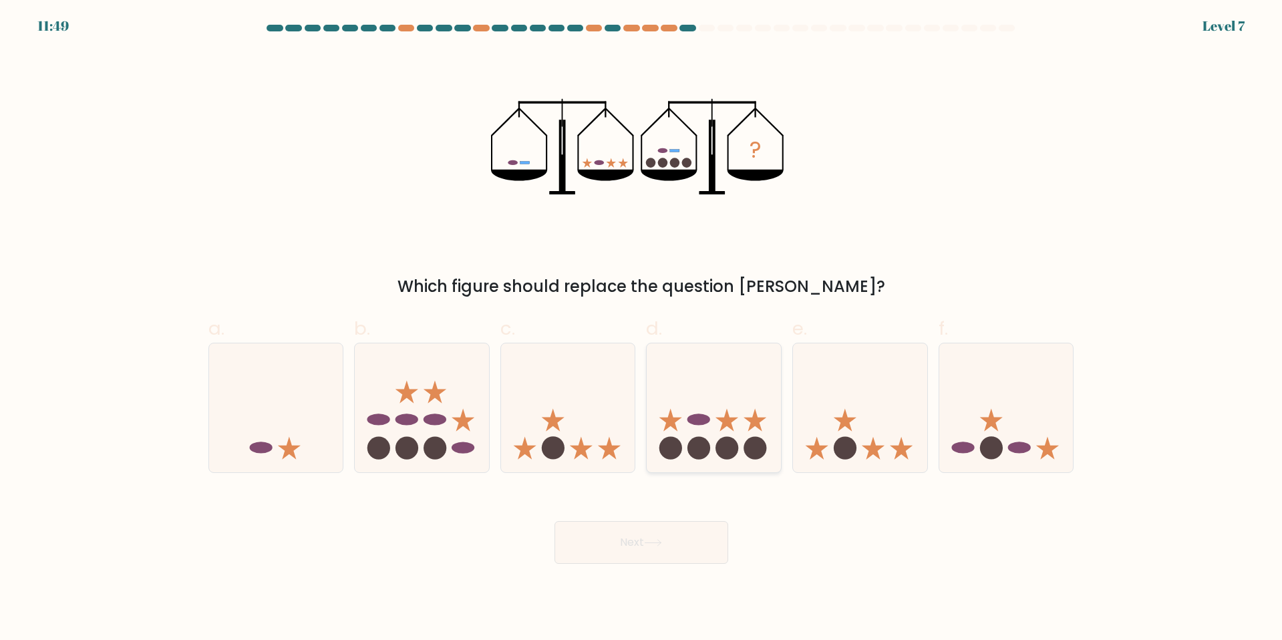
click at [710, 395] on icon at bounding box center [714, 407] width 134 height 111
click at [642, 329] on input "d." at bounding box center [641, 324] width 1 height 9
radio input "true"
click at [642, 570] on body "11:48 Level 7" at bounding box center [641, 320] width 1282 height 640
click at [639, 540] on button "Next" at bounding box center [641, 542] width 174 height 43
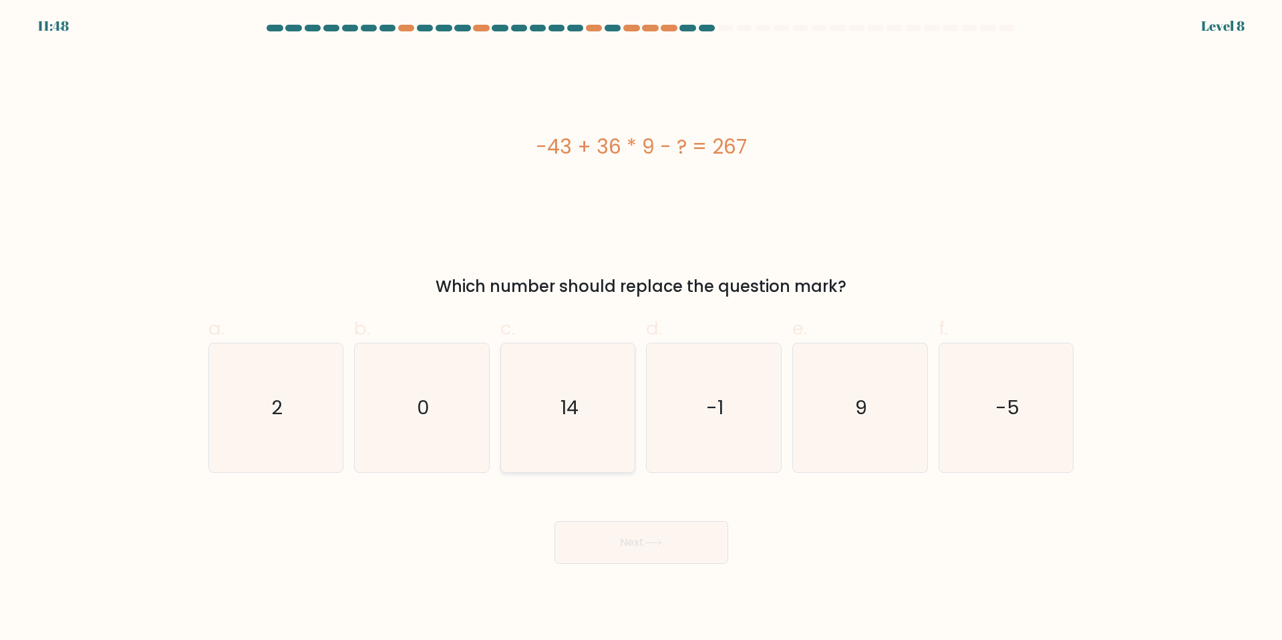
click at [561, 445] on icon "14" at bounding box center [568, 407] width 129 height 129
click at [641, 329] on input "c. 14" at bounding box center [641, 324] width 1 height 9
radio input "true"
drag, startPoint x: 582, startPoint y: 562, endPoint x: 884, endPoint y: 586, distance: 302.9
click at [882, 588] on body "12:32 Level 8 2" at bounding box center [641, 320] width 1282 height 640
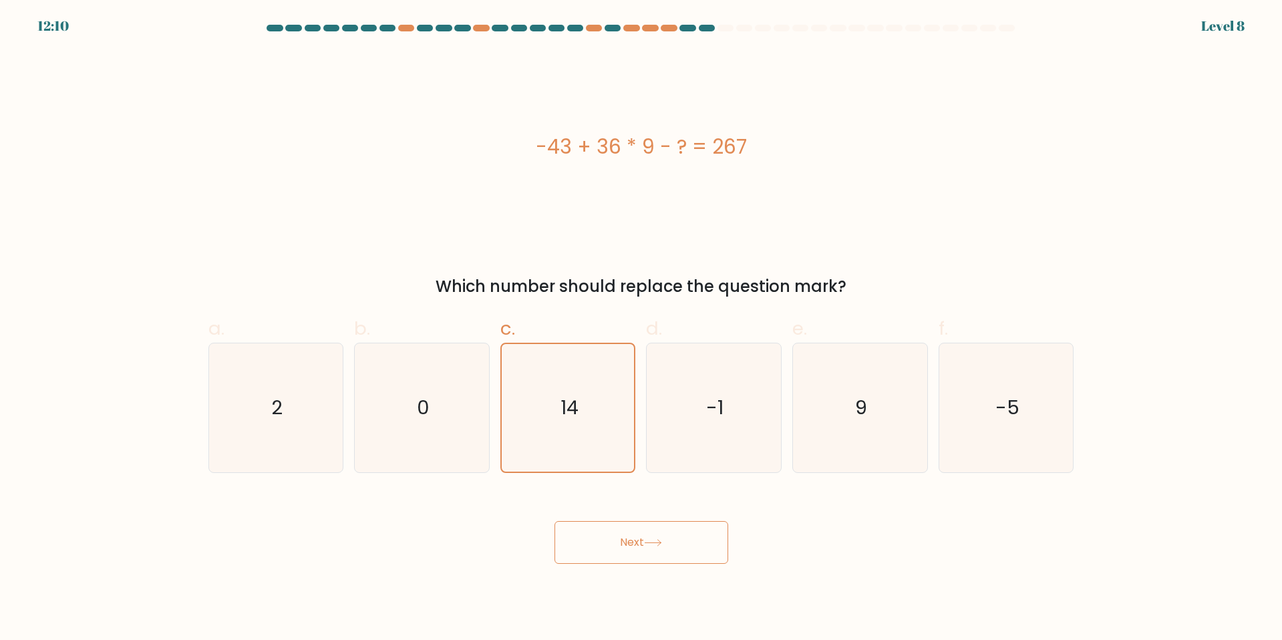
click at [673, 556] on button "Next" at bounding box center [641, 542] width 174 height 43
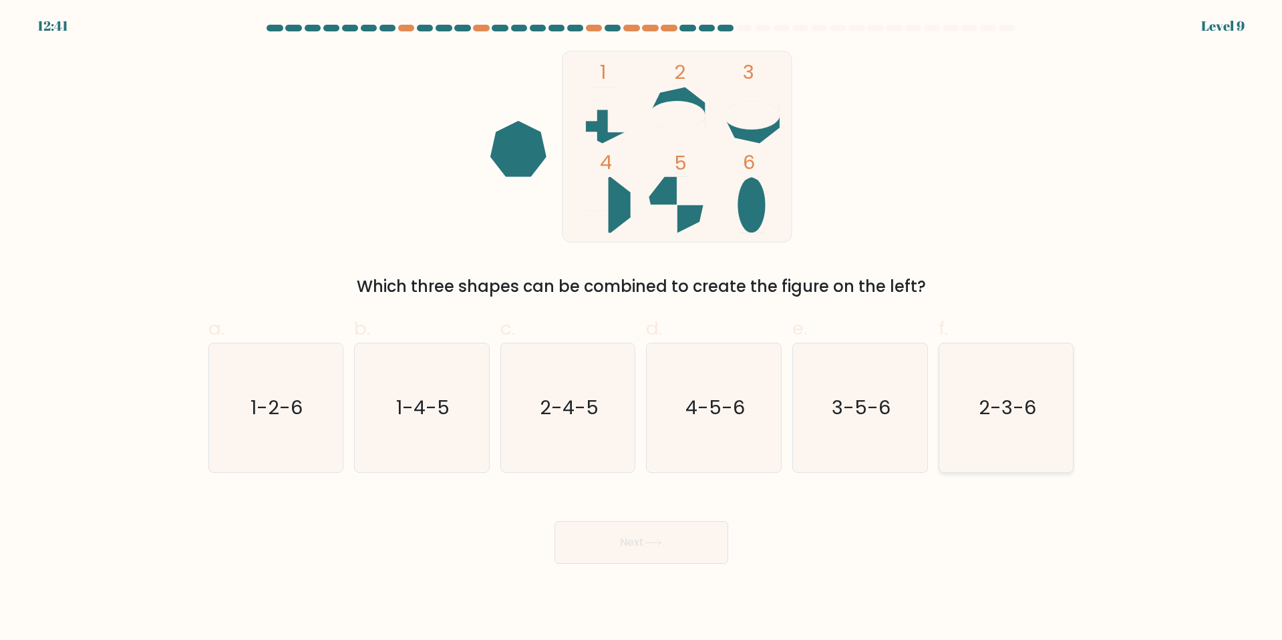
click at [1034, 378] on icon "2-3-6" at bounding box center [1006, 407] width 129 height 129
click at [642, 329] on input "f. 2-3-6" at bounding box center [641, 324] width 1 height 9
radio input "true"
click at [645, 556] on button "Next" at bounding box center [641, 542] width 174 height 43
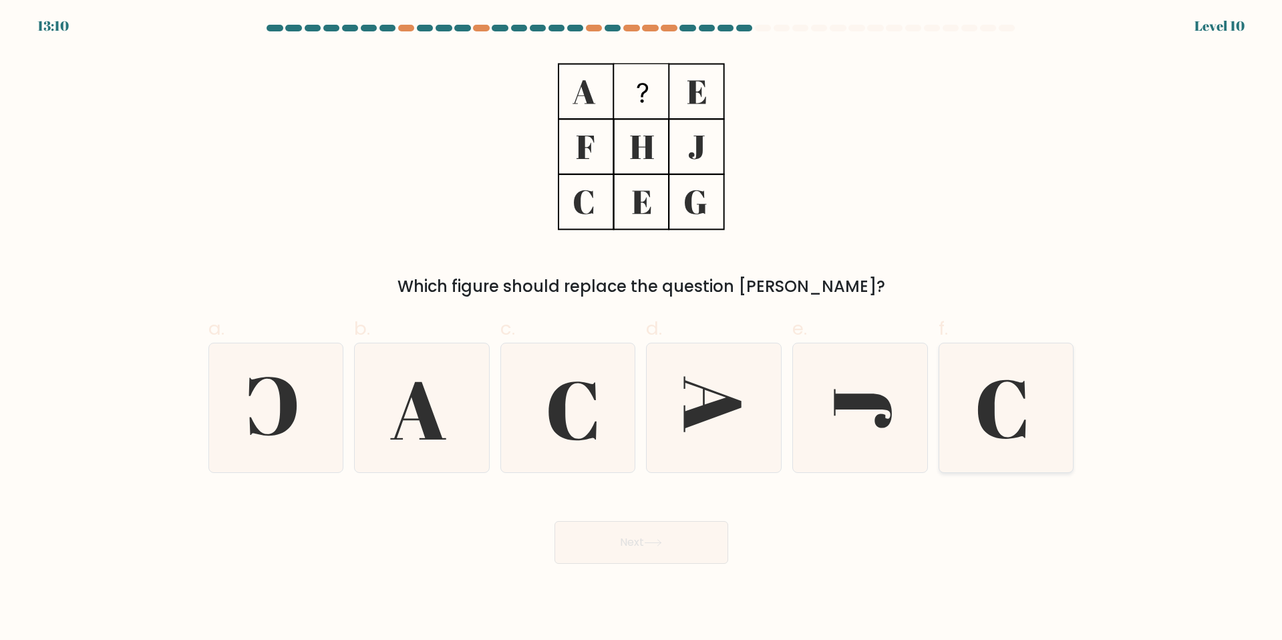
click at [1041, 428] on icon at bounding box center [1006, 407] width 129 height 129
click at [642, 329] on input "f." at bounding box center [641, 324] width 1 height 9
radio input "true"
click at [586, 451] on icon at bounding box center [568, 407] width 129 height 129
click at [641, 329] on input "c." at bounding box center [641, 324] width 1 height 9
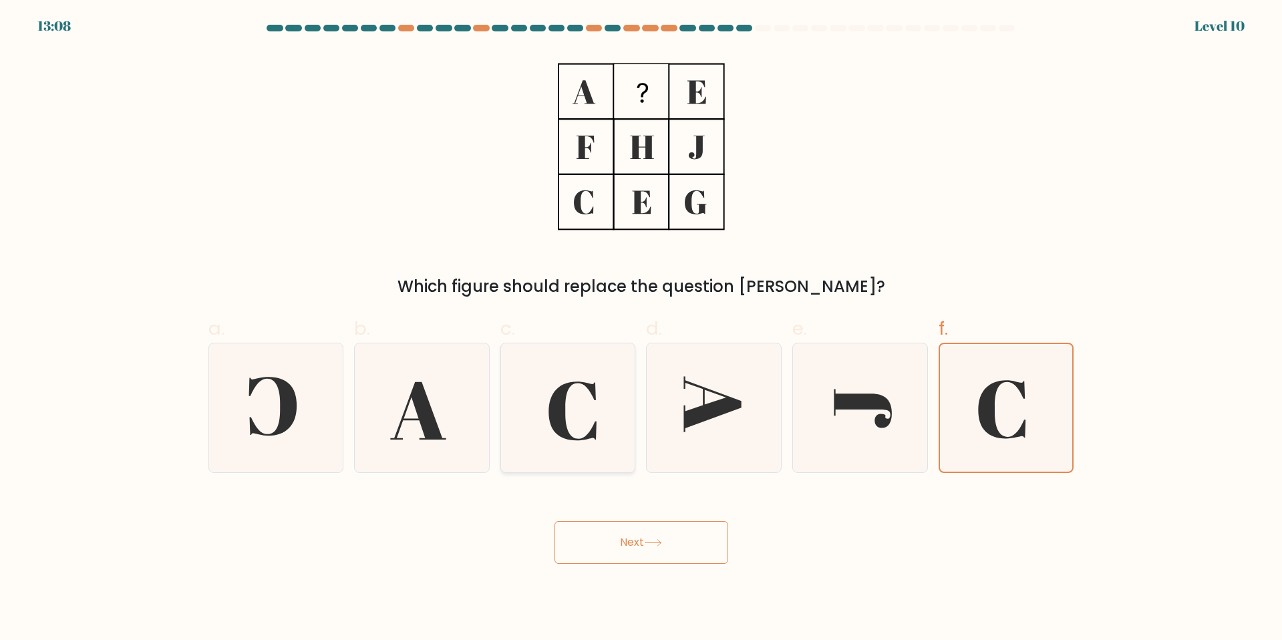
radio input "true"
click at [715, 542] on button "Next" at bounding box center [641, 542] width 174 height 43
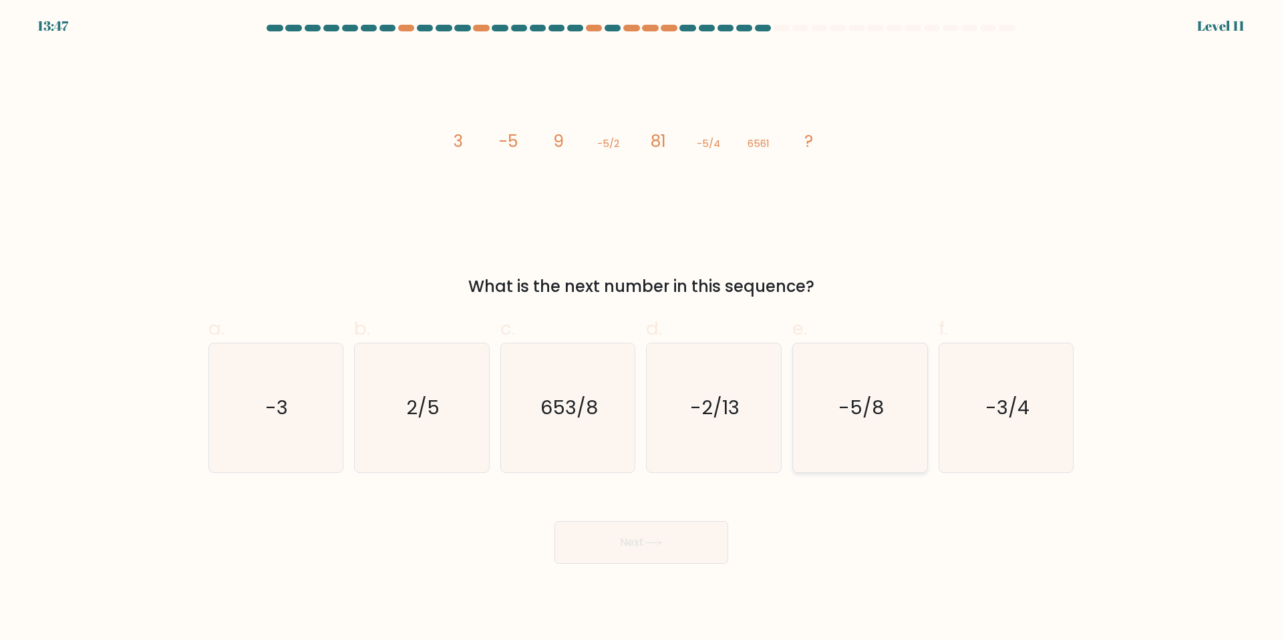
click at [874, 429] on icon "-5/8" at bounding box center [860, 407] width 129 height 129
click at [642, 329] on input "e. -5/8" at bounding box center [641, 324] width 1 height 9
radio input "true"
click at [647, 544] on icon at bounding box center [653, 542] width 18 height 7
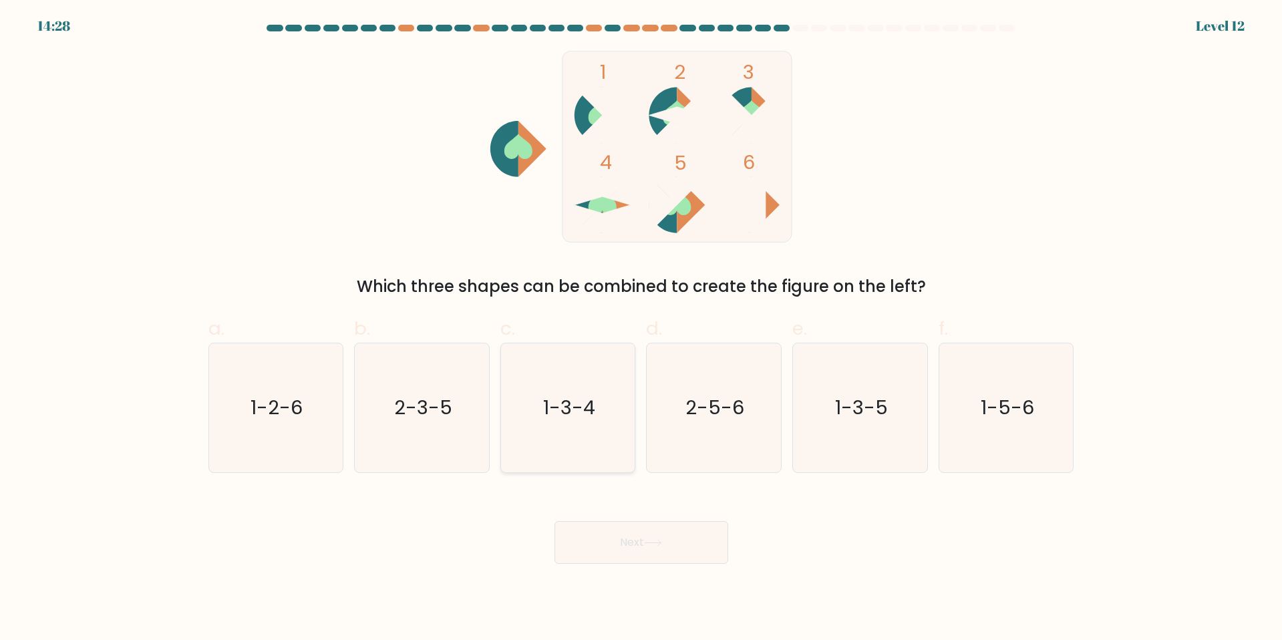
click at [622, 409] on icon "1-3-4" at bounding box center [568, 407] width 129 height 129
click at [641, 329] on input "c. 1-3-4" at bounding box center [641, 324] width 1 height 9
radio input "true"
click at [584, 538] on button "Next" at bounding box center [641, 542] width 174 height 43
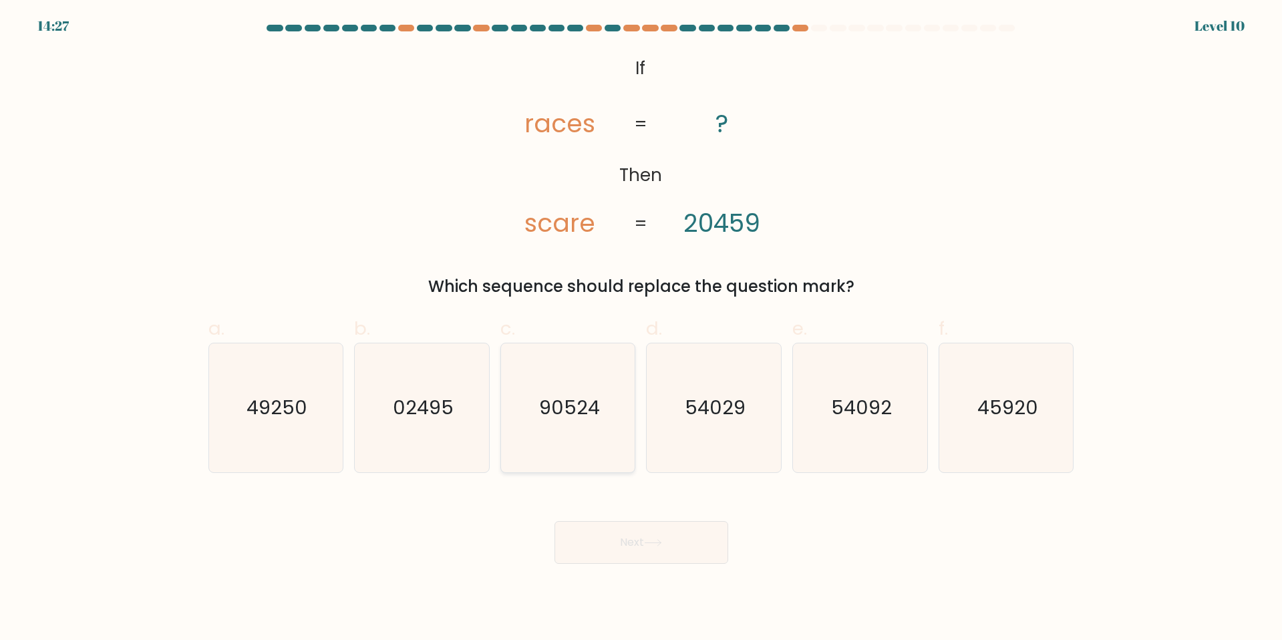
click at [633, 439] on div "90524" at bounding box center [568, 408] width 136 height 130
click at [641, 329] on input "c. 90524" at bounding box center [641, 324] width 1 height 9
radio input "true"
click at [629, 523] on button "Next" at bounding box center [641, 542] width 174 height 43
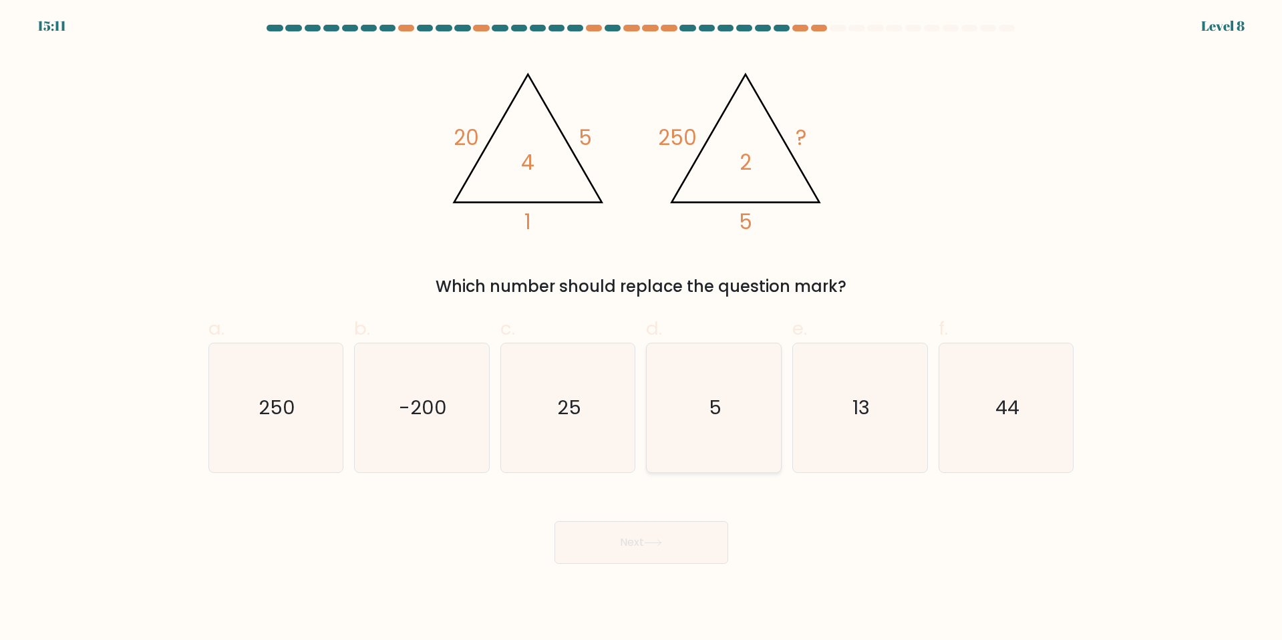
click at [649, 423] on icon "5" at bounding box center [713, 407] width 129 height 129
click at [642, 329] on input "d. 5" at bounding box center [641, 324] width 1 height 9
radio input "true"
click at [623, 553] on button "Next" at bounding box center [641, 542] width 174 height 43
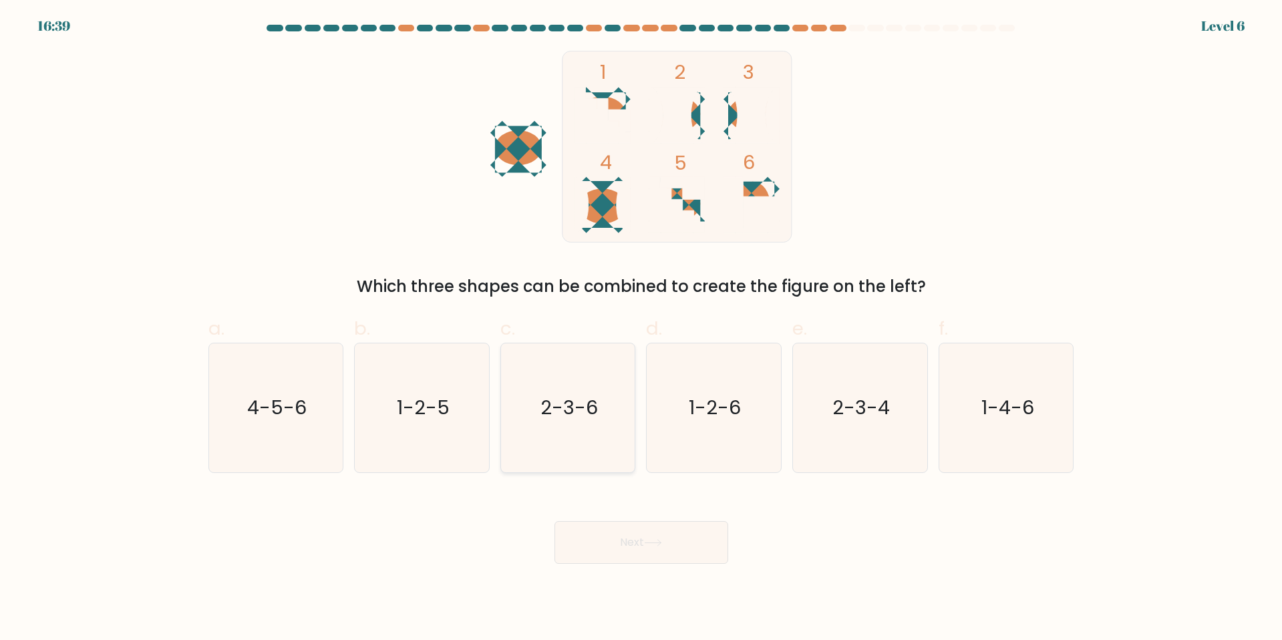
click at [622, 438] on icon "2-3-6" at bounding box center [568, 407] width 129 height 129
click at [641, 329] on input "c. 2-3-6" at bounding box center [641, 324] width 1 height 9
radio input "true"
click at [638, 526] on button "Next" at bounding box center [641, 542] width 174 height 43
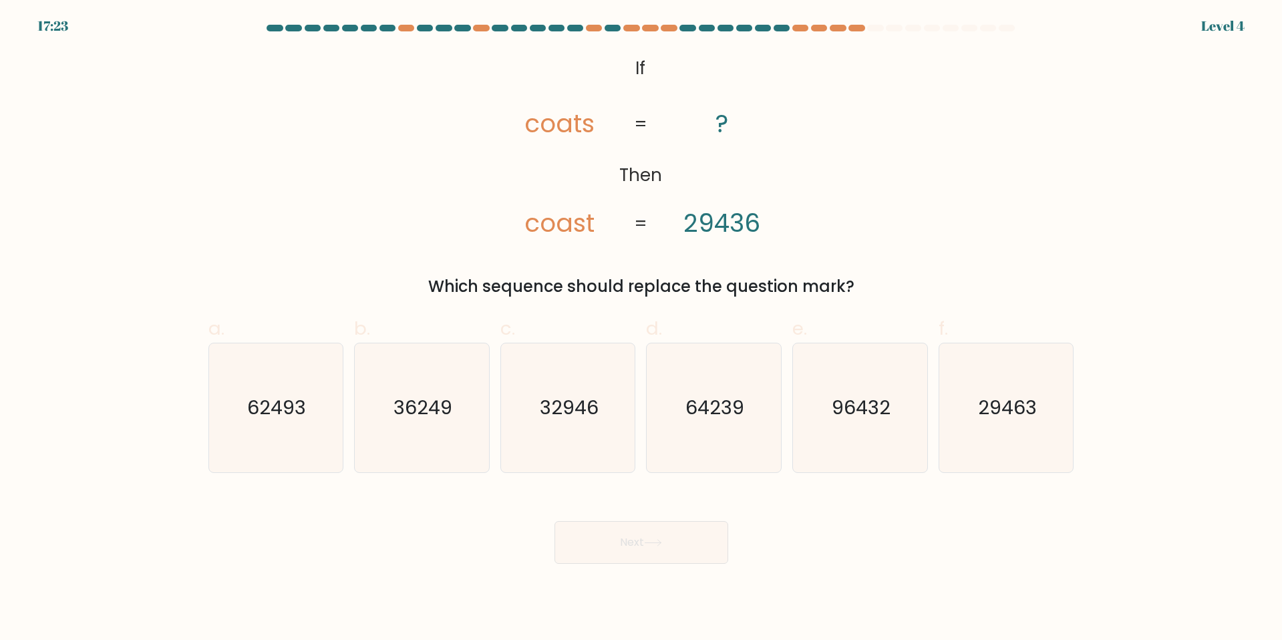
click at [643, 440] on div "d. 64239" at bounding box center [714, 394] width 146 height 158
click at [600, 457] on icon "32946" at bounding box center [568, 407] width 129 height 129
click at [641, 329] on input "c. 32946" at bounding box center [641, 324] width 1 height 9
radio input "true"
click at [971, 420] on icon "29463" at bounding box center [1006, 407] width 129 height 129
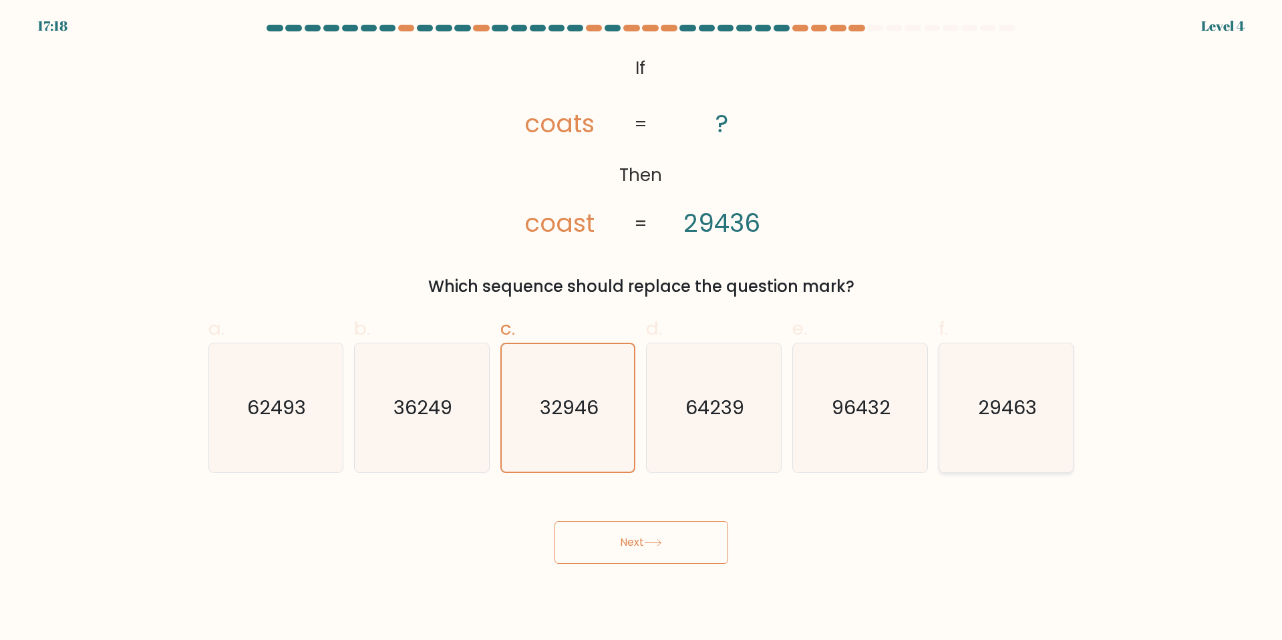
click at [642, 329] on input "f. 29463" at bounding box center [641, 324] width 1 height 9
radio input "true"
click at [651, 560] on button "Next" at bounding box center [641, 542] width 174 height 43
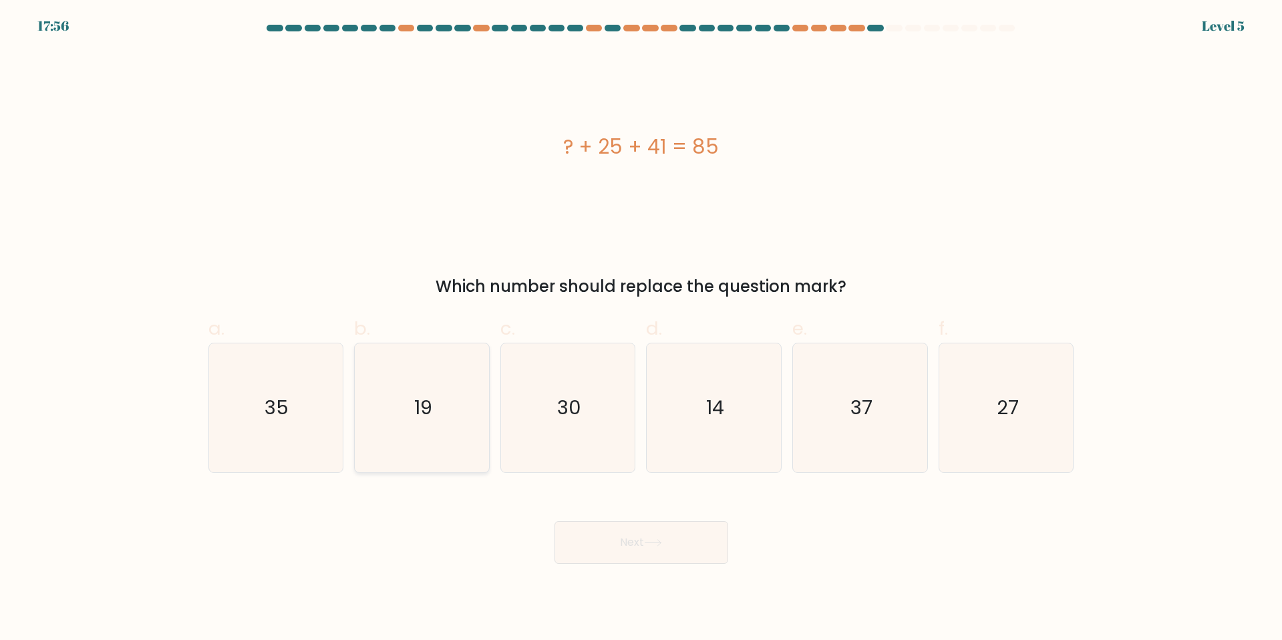
click at [462, 388] on icon "19" at bounding box center [421, 407] width 129 height 129
click at [641, 329] on input "b. 19" at bounding box center [641, 324] width 1 height 9
radio input "true"
click at [631, 516] on div "Next" at bounding box center [641, 526] width 882 height 75
click at [631, 536] on button "Next" at bounding box center [641, 542] width 174 height 43
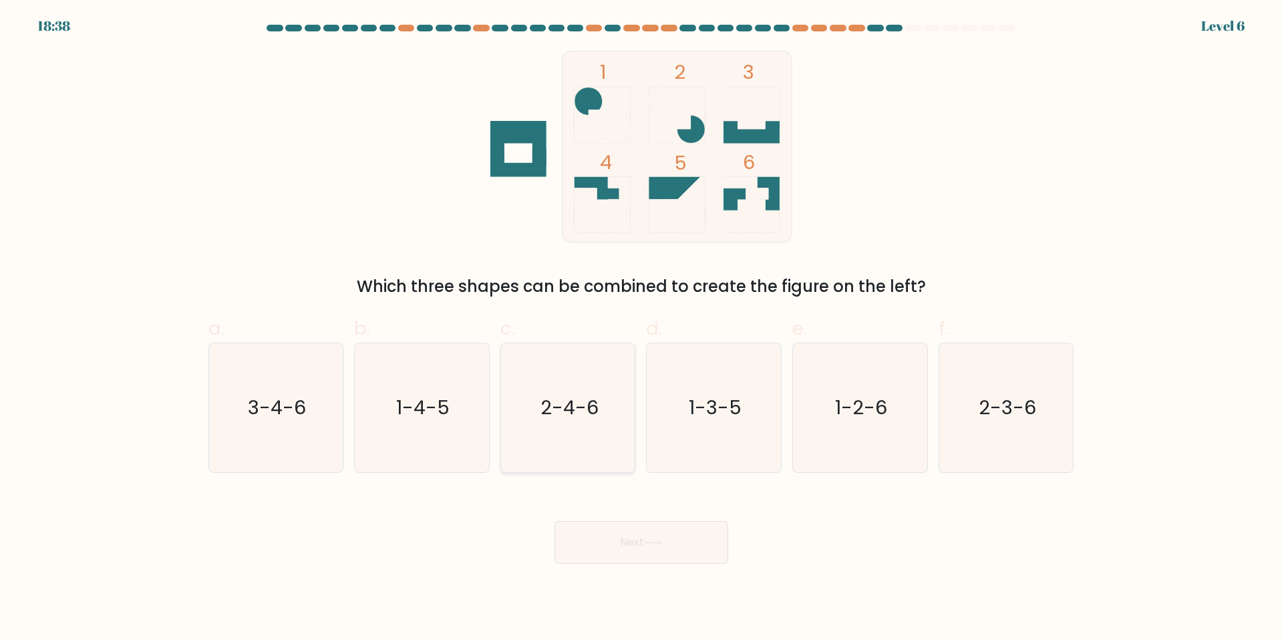
click at [629, 456] on icon "2-4-6" at bounding box center [568, 407] width 129 height 129
click at [641, 329] on input "c. 2-4-6" at bounding box center [641, 324] width 1 height 9
radio input "true"
click at [639, 562] on button "Next" at bounding box center [641, 542] width 174 height 43
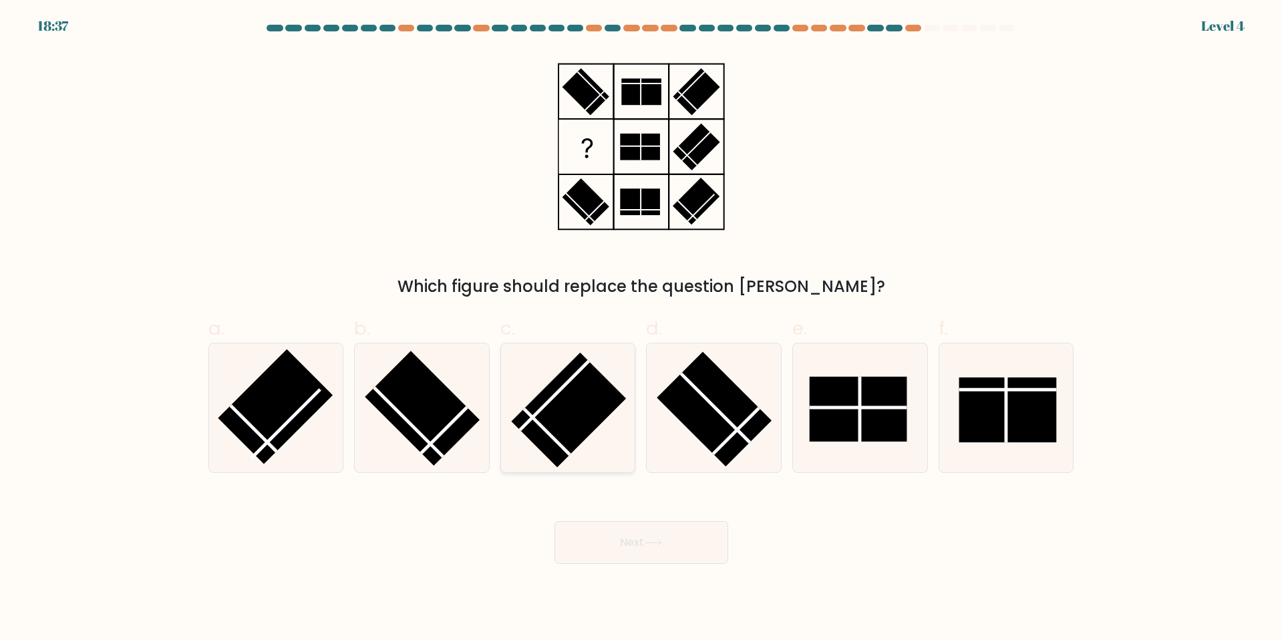
click at [602, 422] on icon at bounding box center [568, 407] width 129 height 129
click at [641, 329] on input "c." at bounding box center [641, 324] width 1 height 9
radio input "true"
click at [617, 547] on button "Next" at bounding box center [641, 542] width 174 height 43
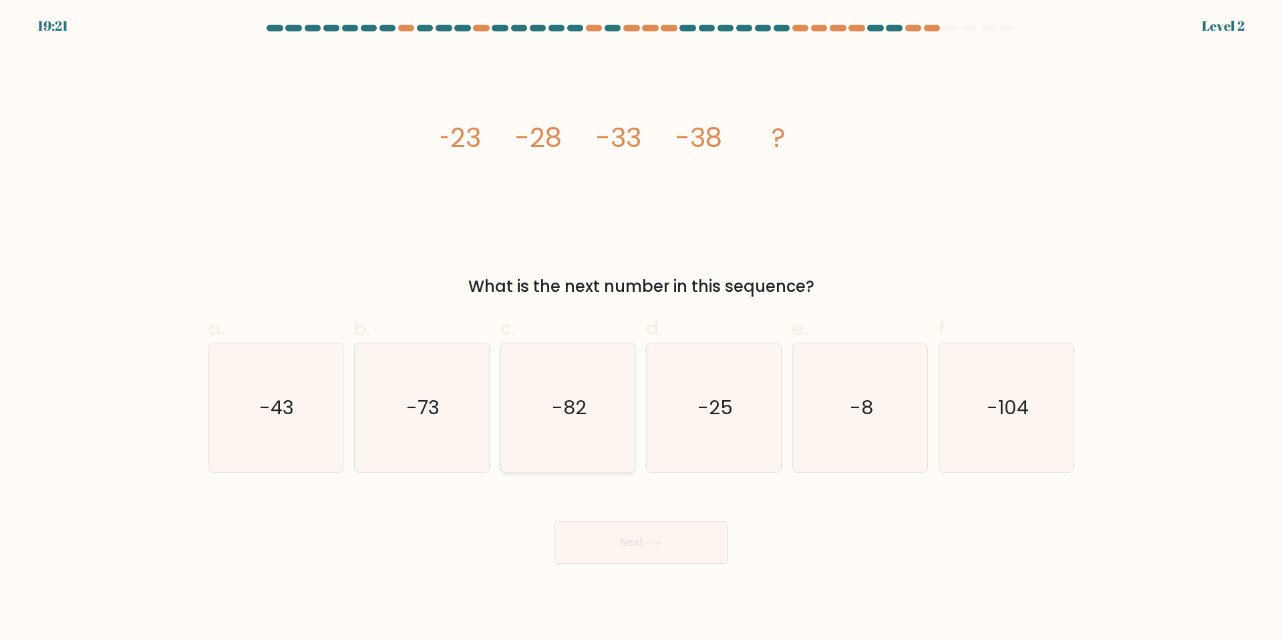
drag, startPoint x: 571, startPoint y: 418, endPoint x: 573, endPoint y: 429, distance: 11.5
click at [570, 418] on text "-82" at bounding box center [569, 407] width 35 height 27
click at [641, 329] on input "c. -82" at bounding box center [641, 324] width 1 height 9
radio input "true"
click at [607, 543] on button "Next" at bounding box center [641, 542] width 174 height 43
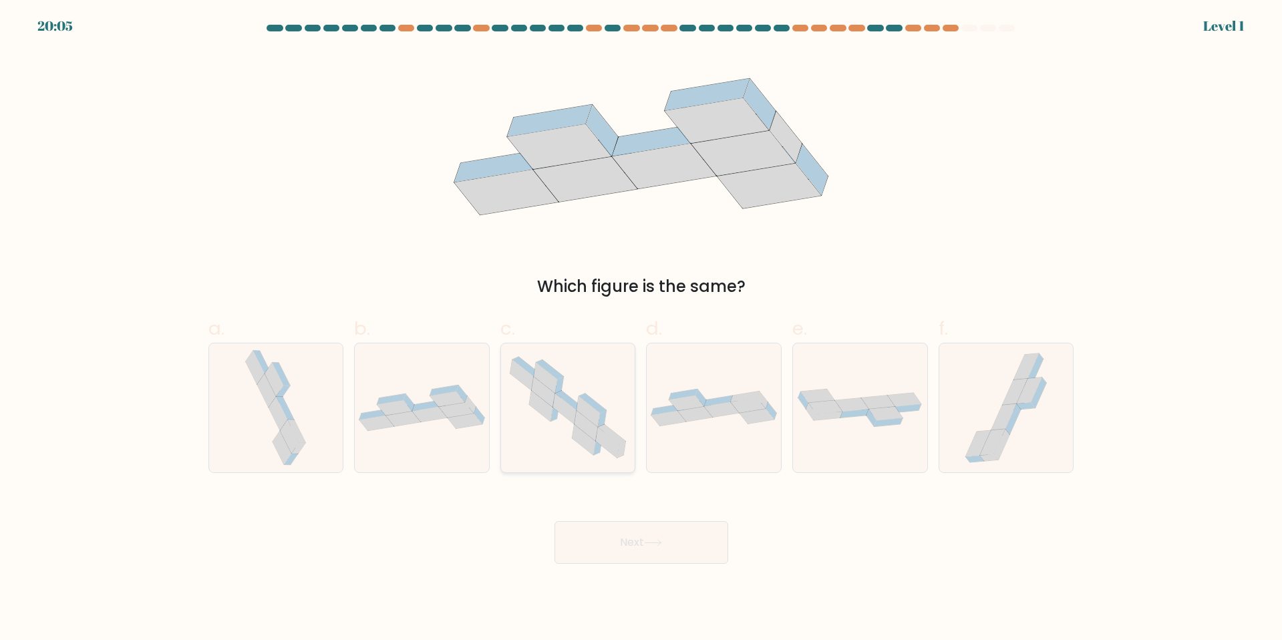
click at [578, 401] on icon at bounding box center [568, 408] width 134 height 118
click at [641, 329] on input "c." at bounding box center [641, 324] width 1 height 9
radio input "true"
